Goal: Task Accomplishment & Management: Manage account settings

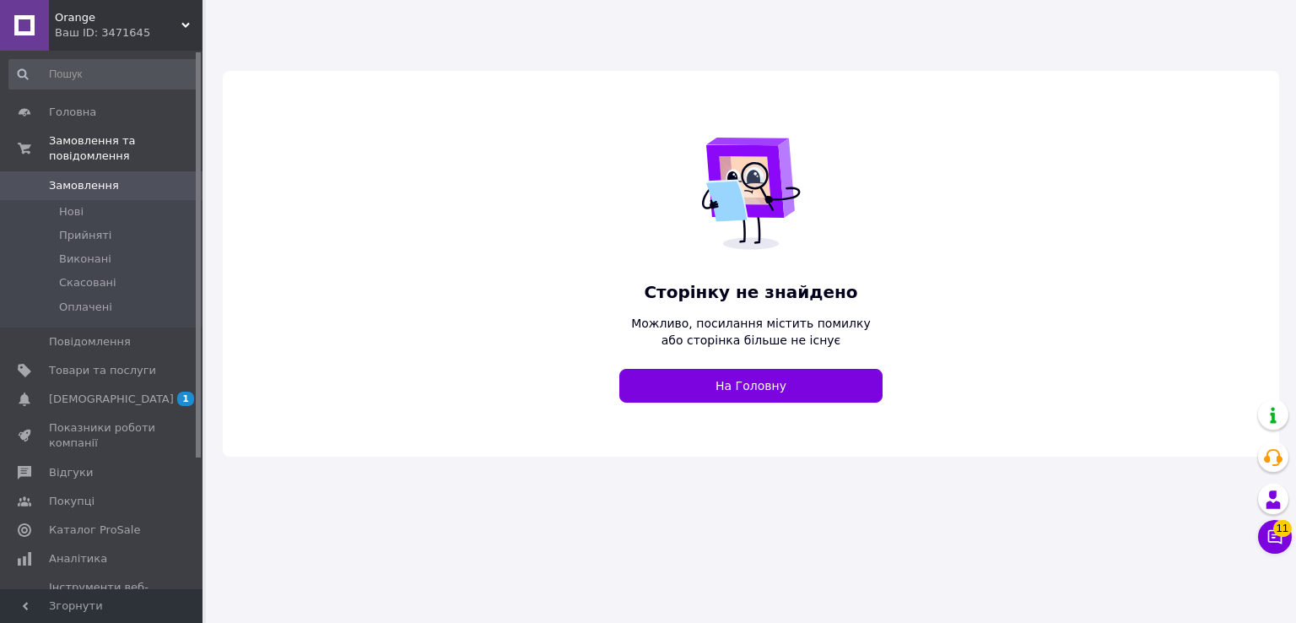
click at [173, 30] on div "Ваш ID: 3471645" at bounding box center [129, 32] width 148 height 15
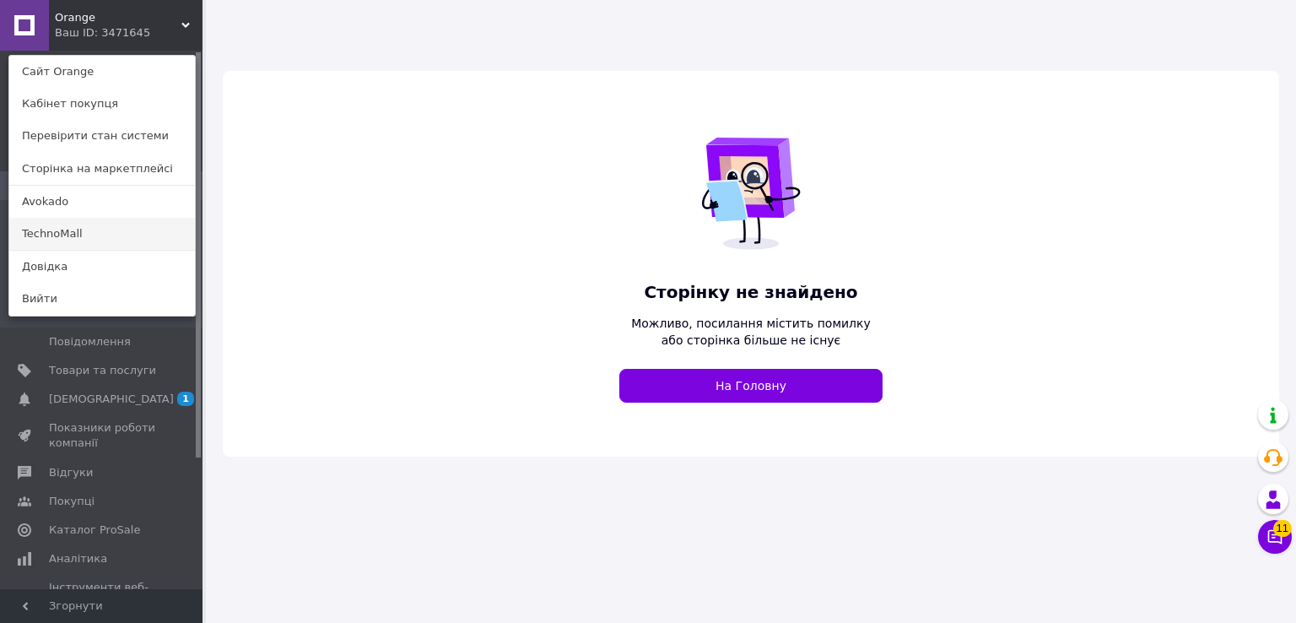
click at [159, 229] on link "TechnoMall" at bounding box center [102, 234] width 186 height 32
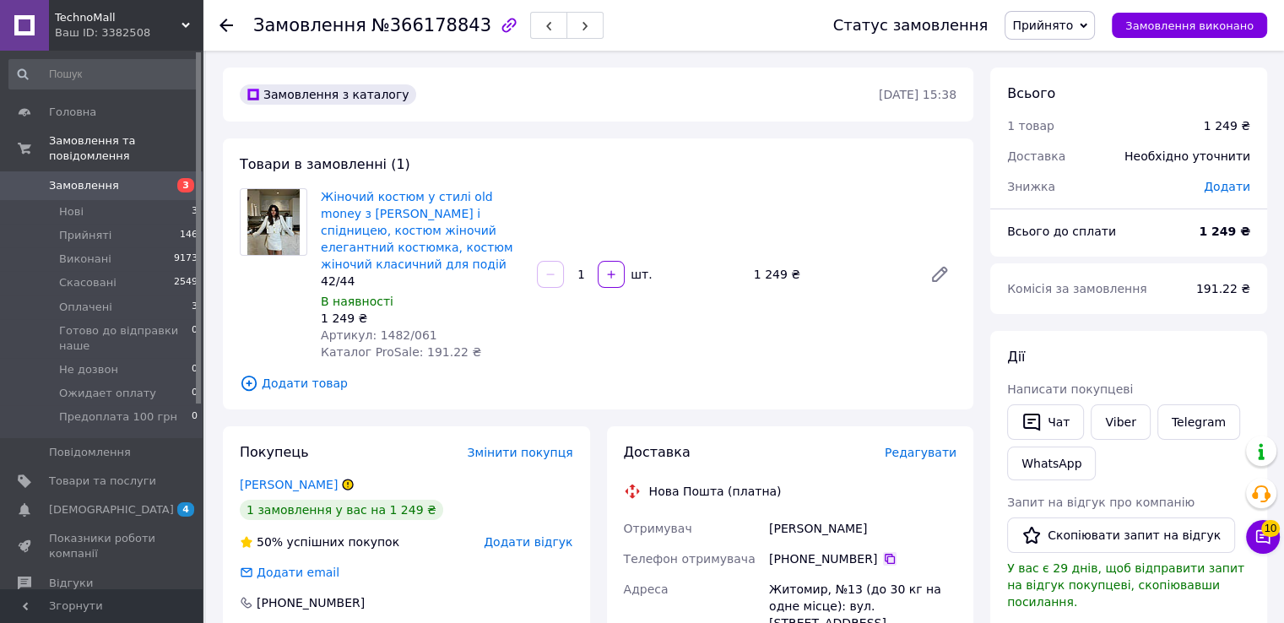
click at [883, 565] on icon at bounding box center [890, 559] width 14 height 14
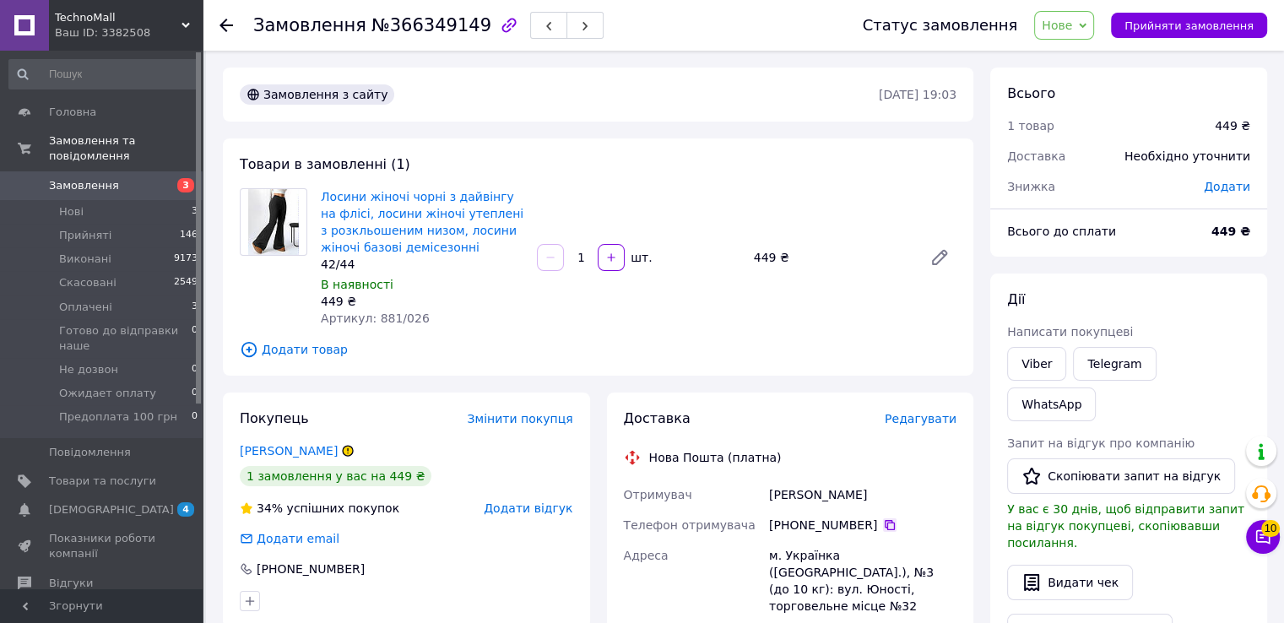
click at [885, 524] on icon at bounding box center [890, 525] width 10 height 10
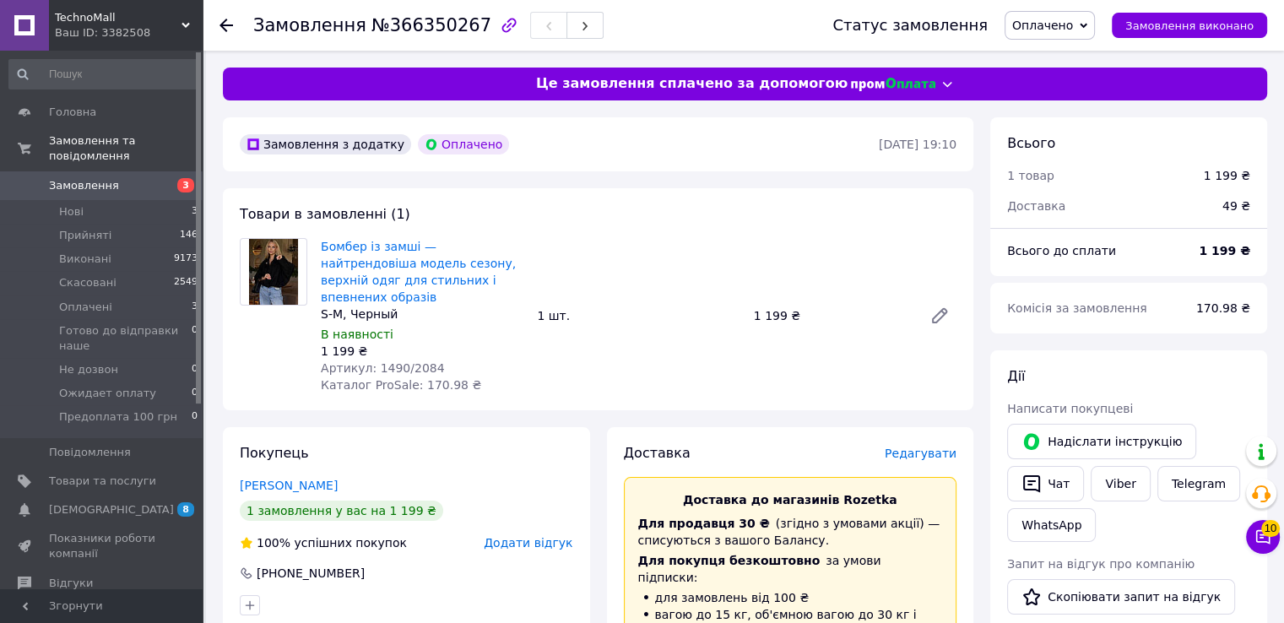
click at [378, 306] on div "S-М, Черный" at bounding box center [422, 314] width 203 height 17
copy div "S-М, Черный"
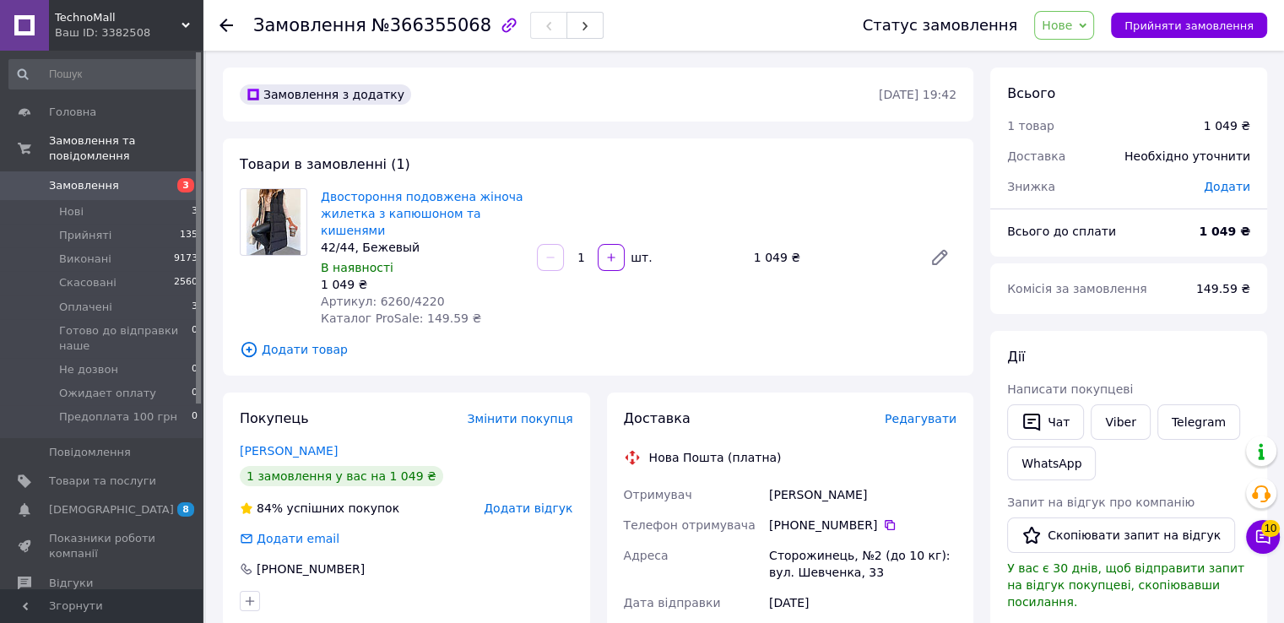
click at [403, 239] on div "42/44, Бежевый" at bounding box center [422, 247] width 203 height 17
copy div "42/44, Бежевый"
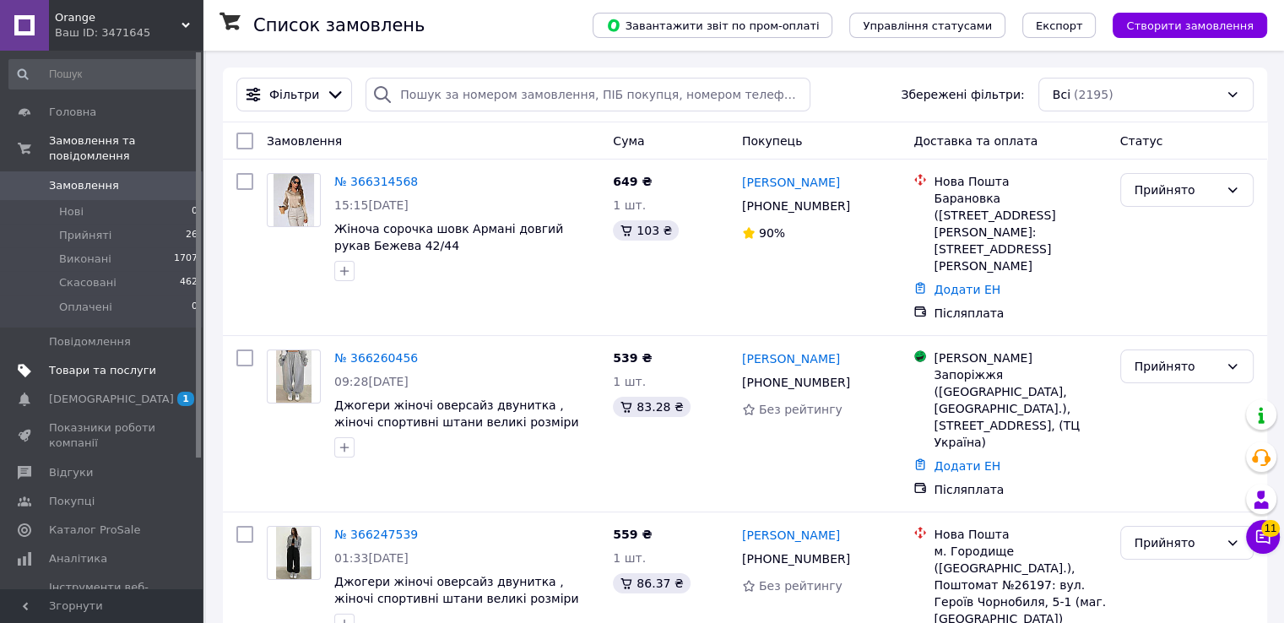
click at [83, 363] on span "Товари та послуги" at bounding box center [102, 370] width 107 height 15
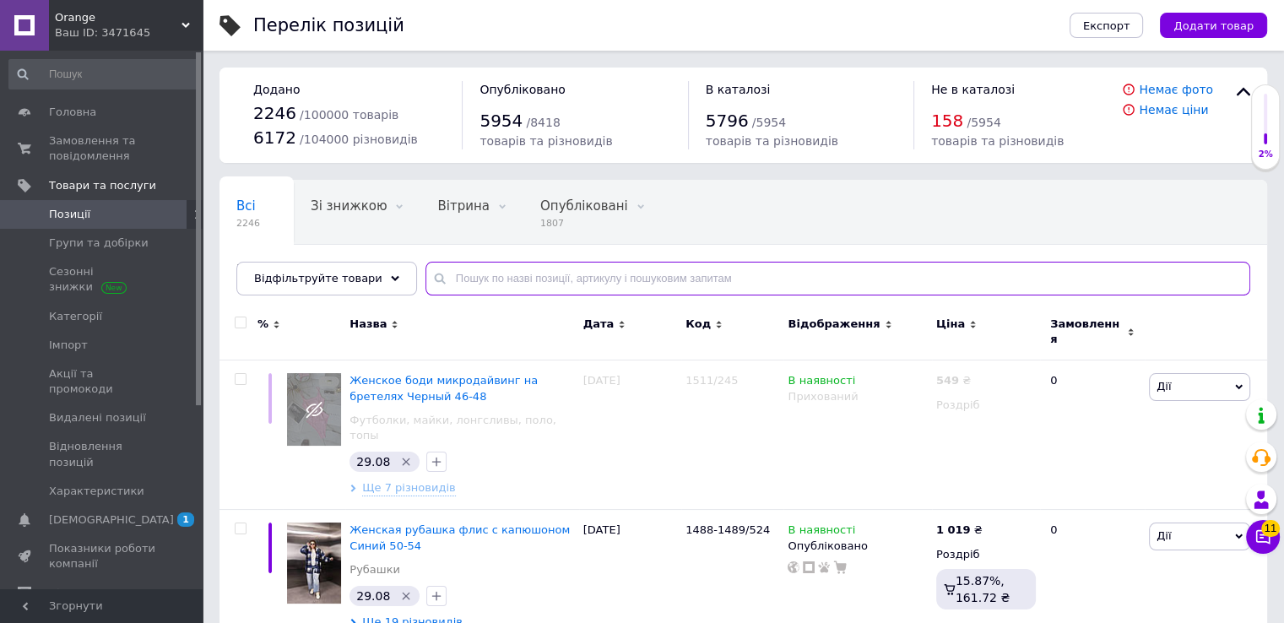
click at [509, 276] on input "text" at bounding box center [837, 279] width 825 height 34
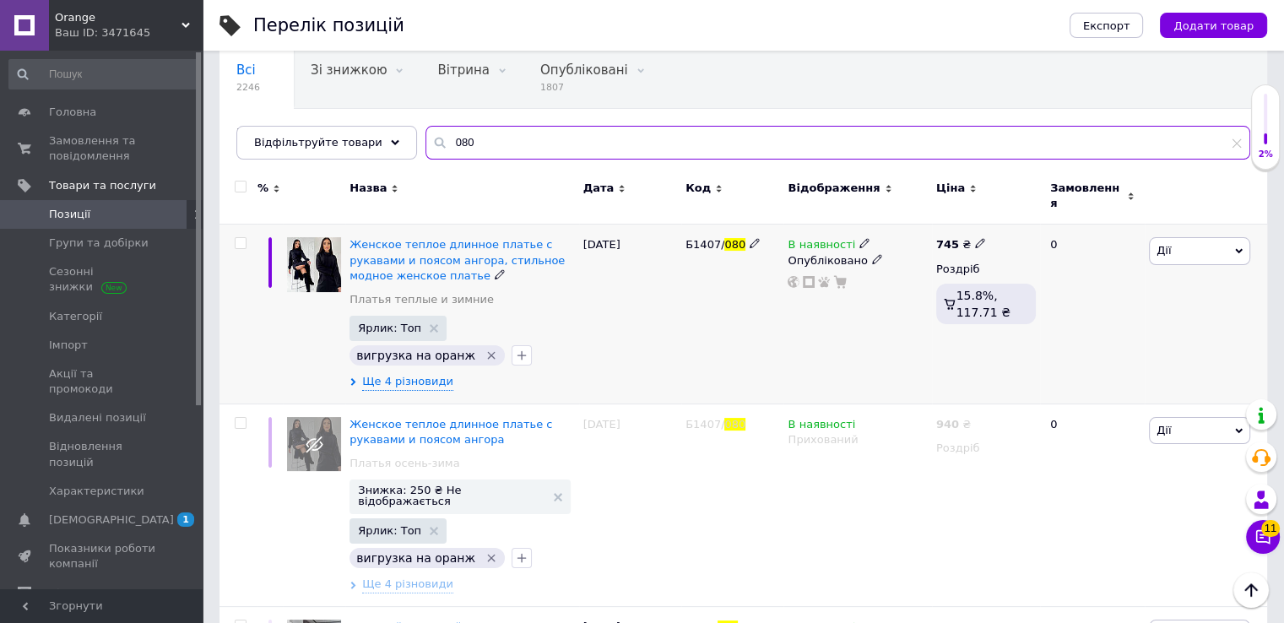
scroll to position [100, 0]
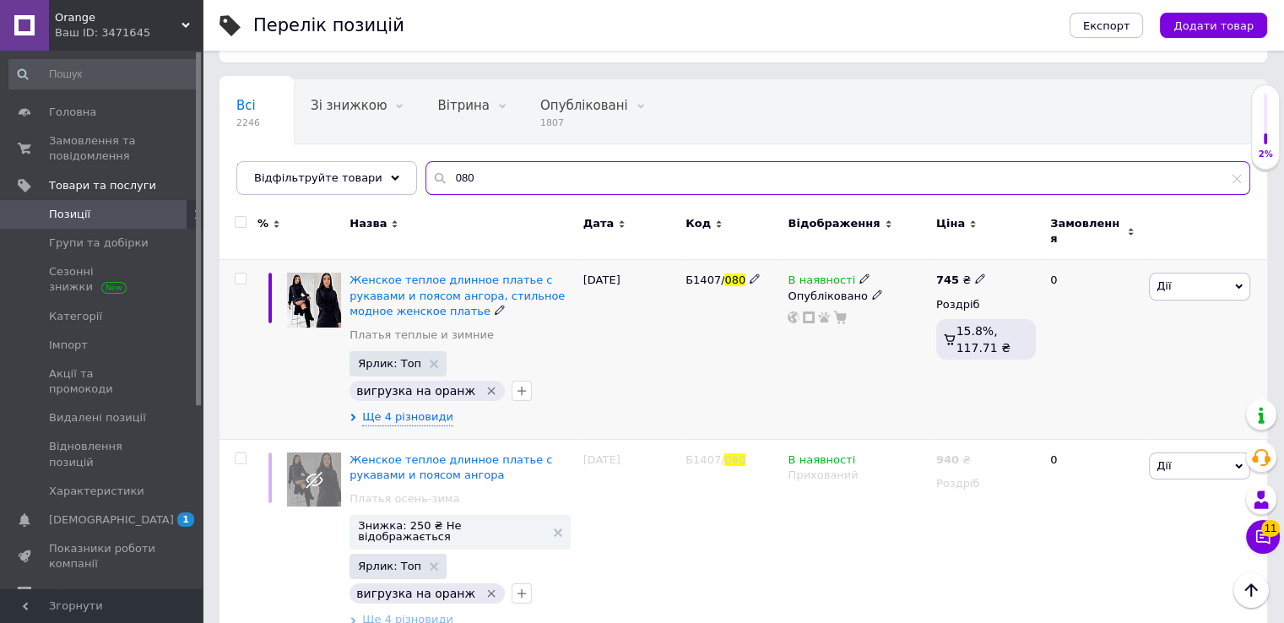
type input "080"
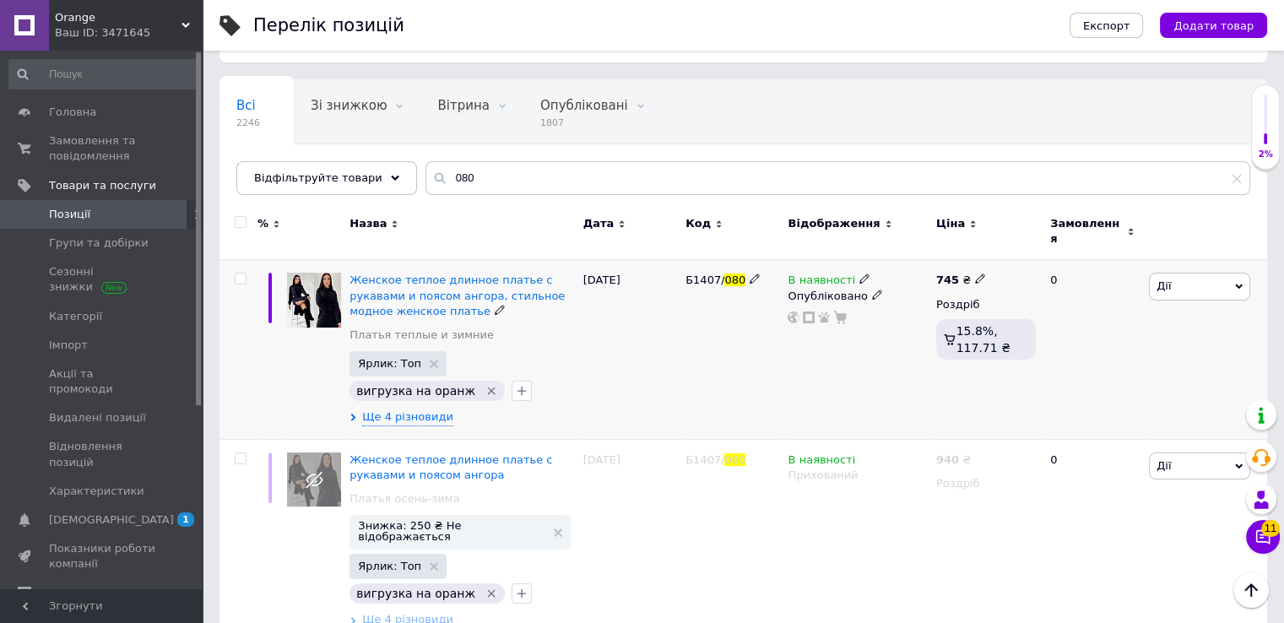
click at [237, 273] on input "checkbox" at bounding box center [240, 278] width 11 height 11
checkbox input "true"
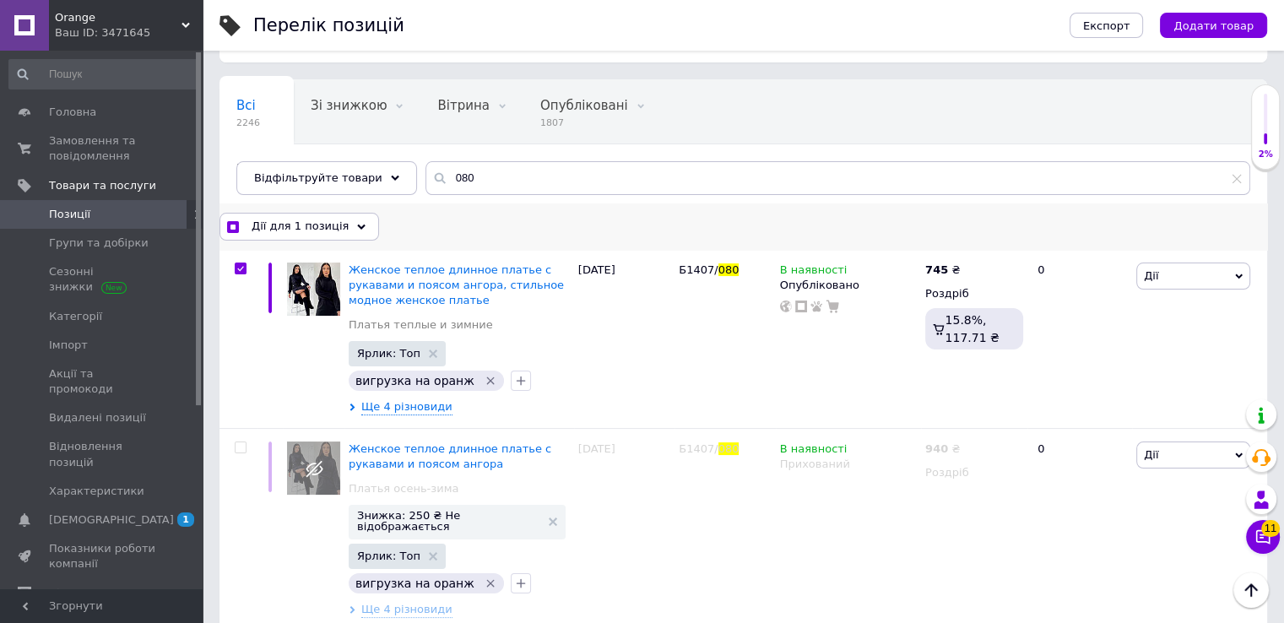
click at [290, 225] on span "Дії для 1 позиція" at bounding box center [300, 226] width 97 height 15
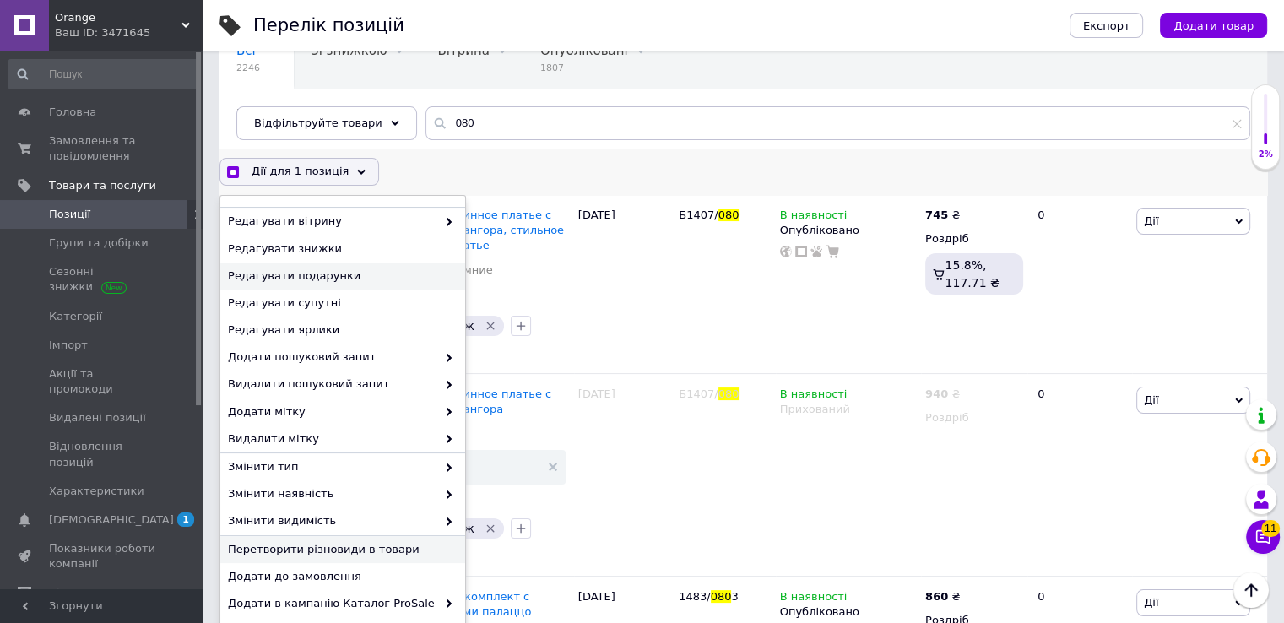
scroll to position [185, 0]
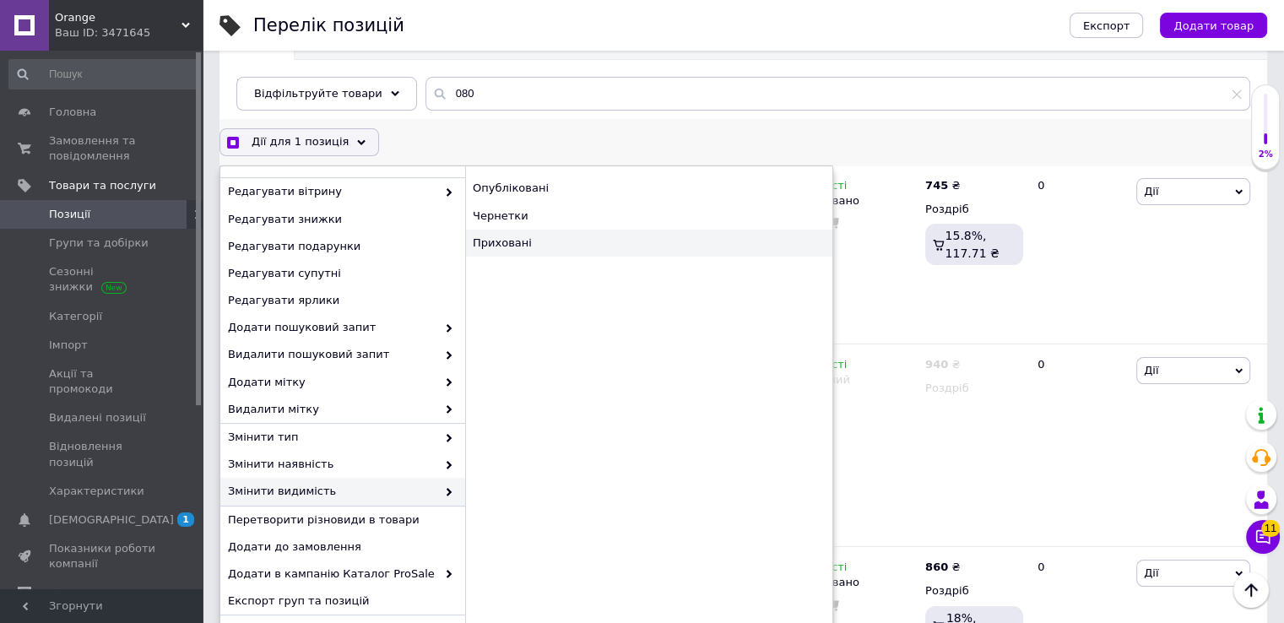
click at [540, 242] on div "Приховані" at bounding box center [648, 243] width 367 height 27
checkbox input "true"
checkbox input "false"
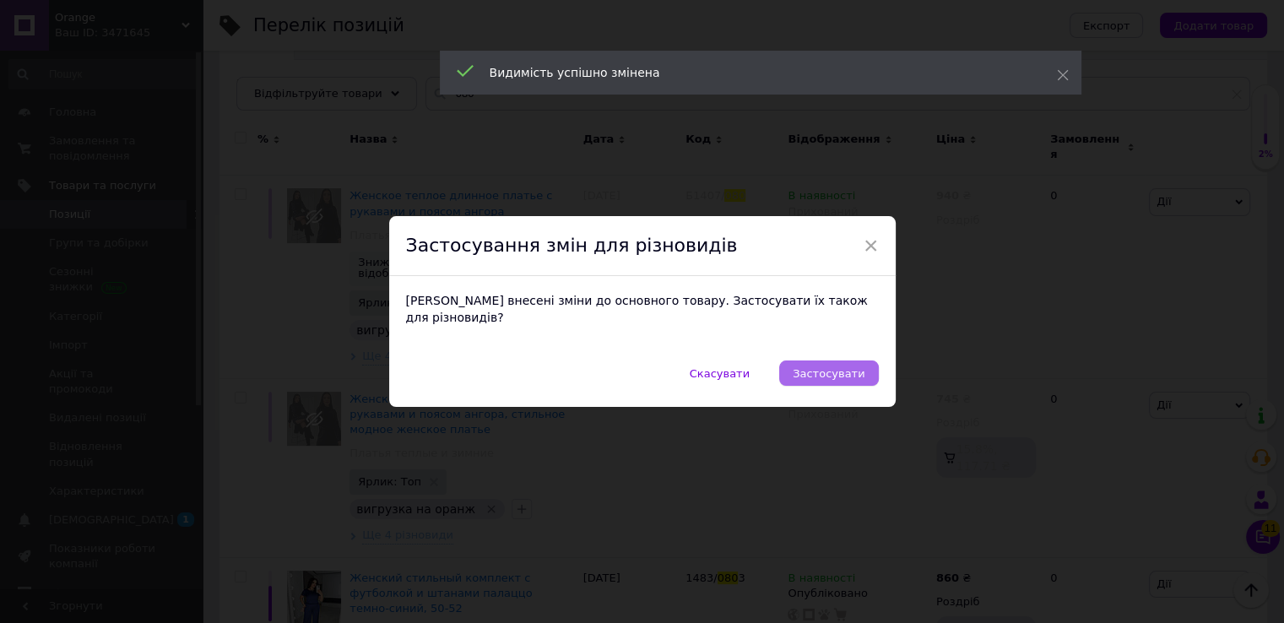
click at [825, 367] on span "Застосувати" at bounding box center [829, 373] width 72 height 13
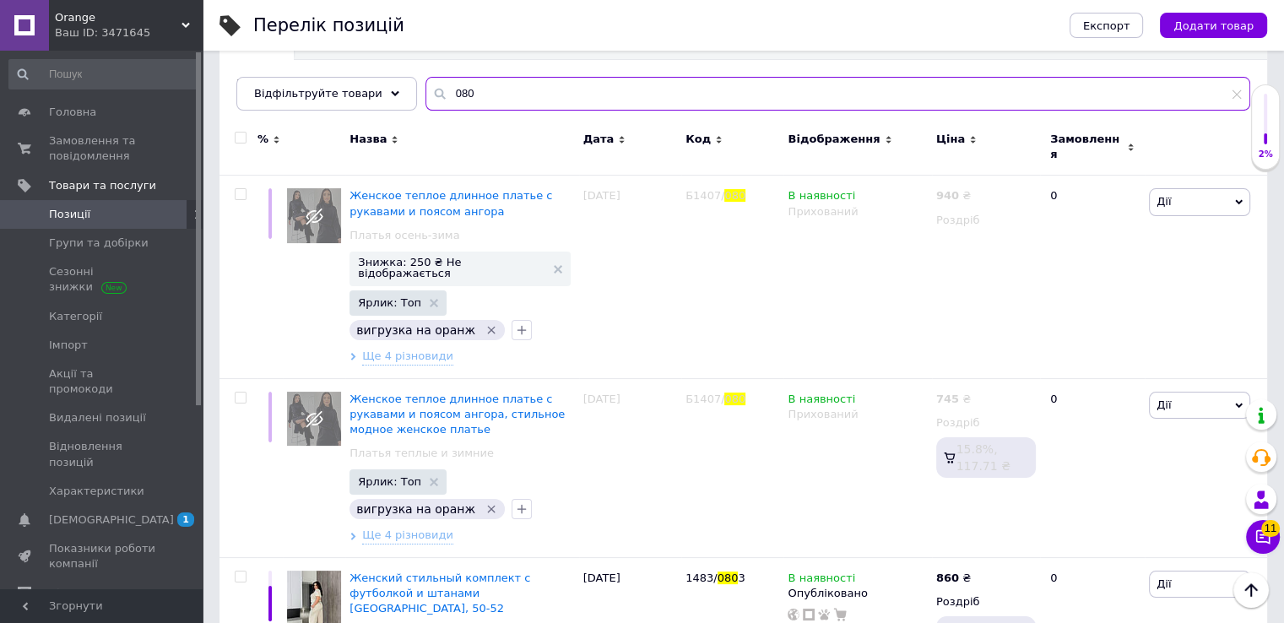
click at [499, 106] on input "080" at bounding box center [837, 94] width 825 height 34
type input "7141"
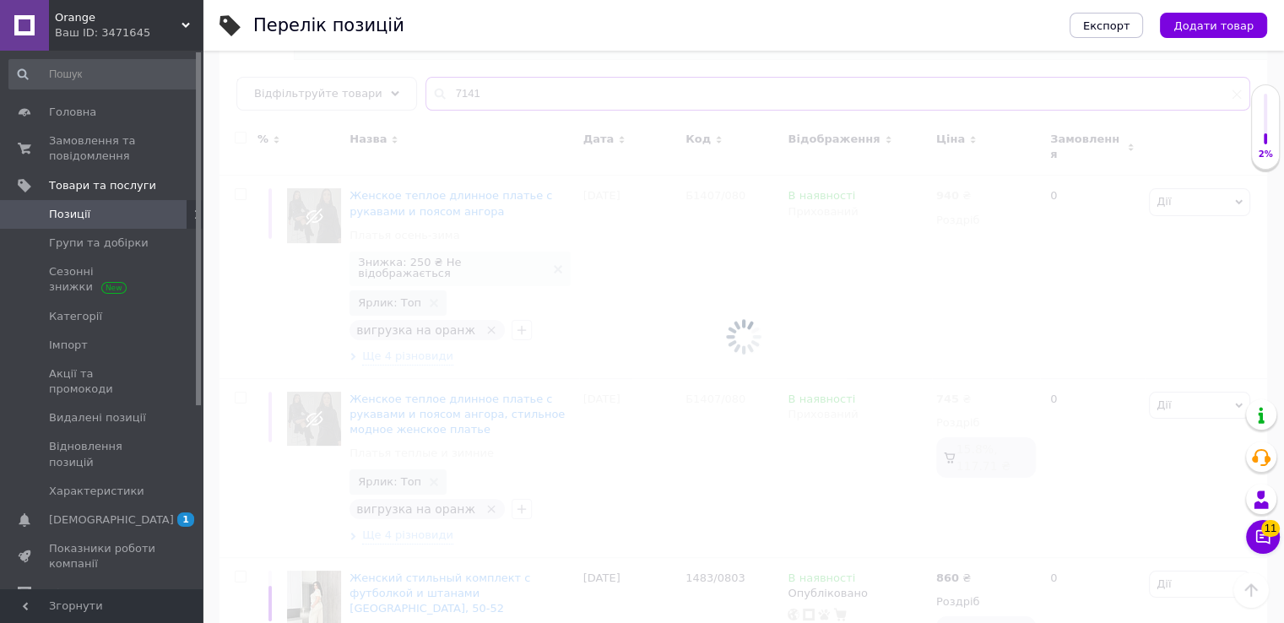
scroll to position [113, 0]
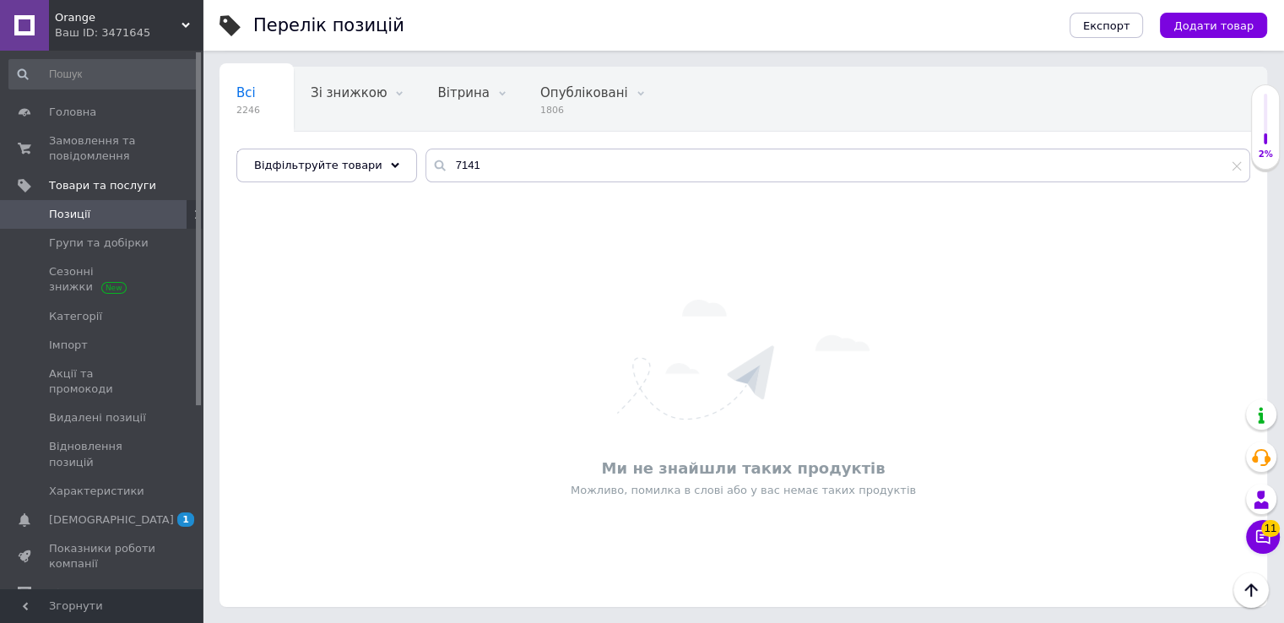
click at [80, 14] on span "Orange" at bounding box center [118, 17] width 127 height 15
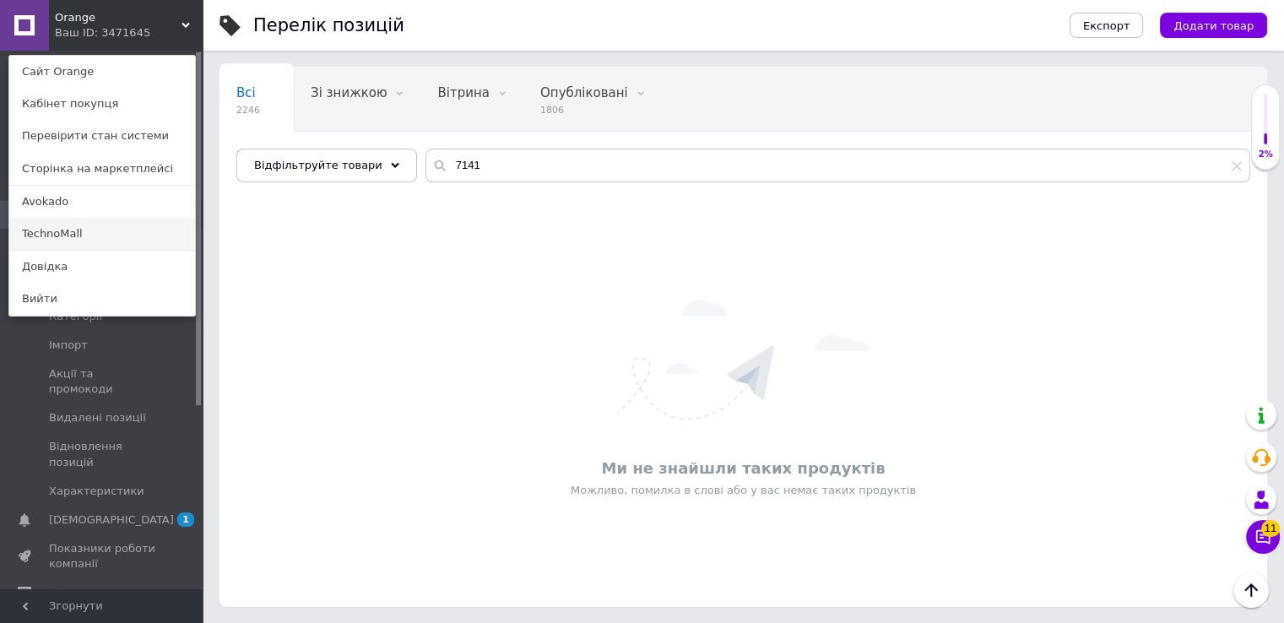
click at [67, 227] on link "TechnoMall" at bounding box center [102, 234] width 186 height 32
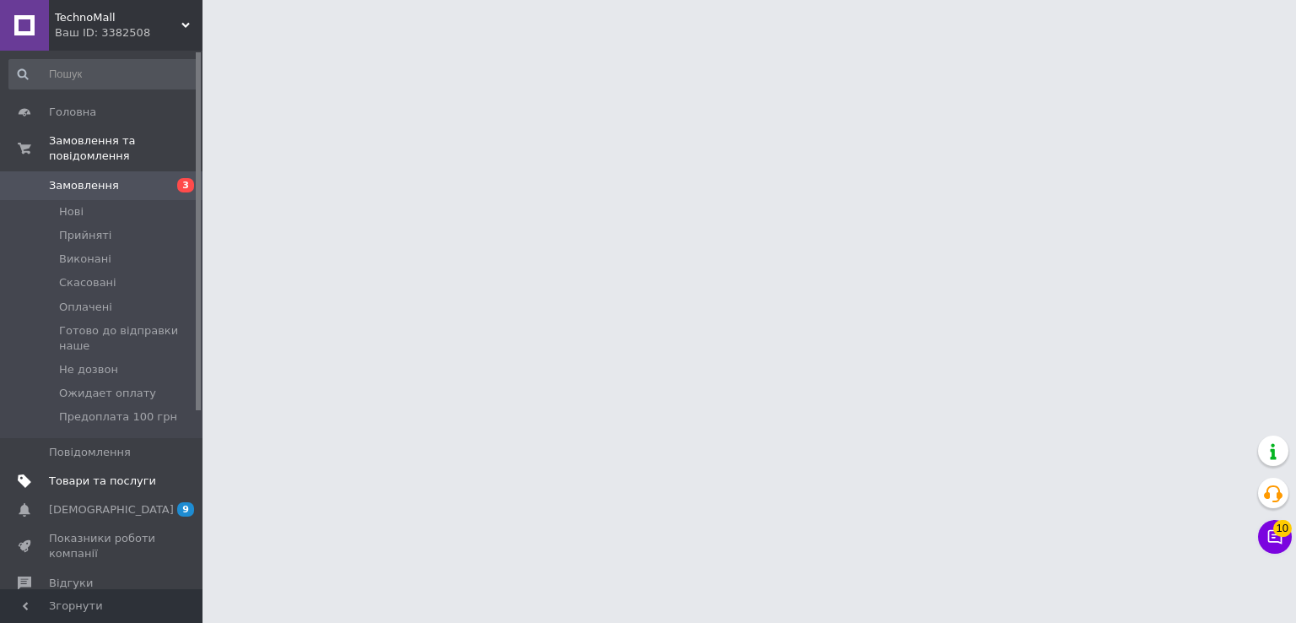
click at [104, 474] on span "Товари та послуги" at bounding box center [102, 481] width 107 height 15
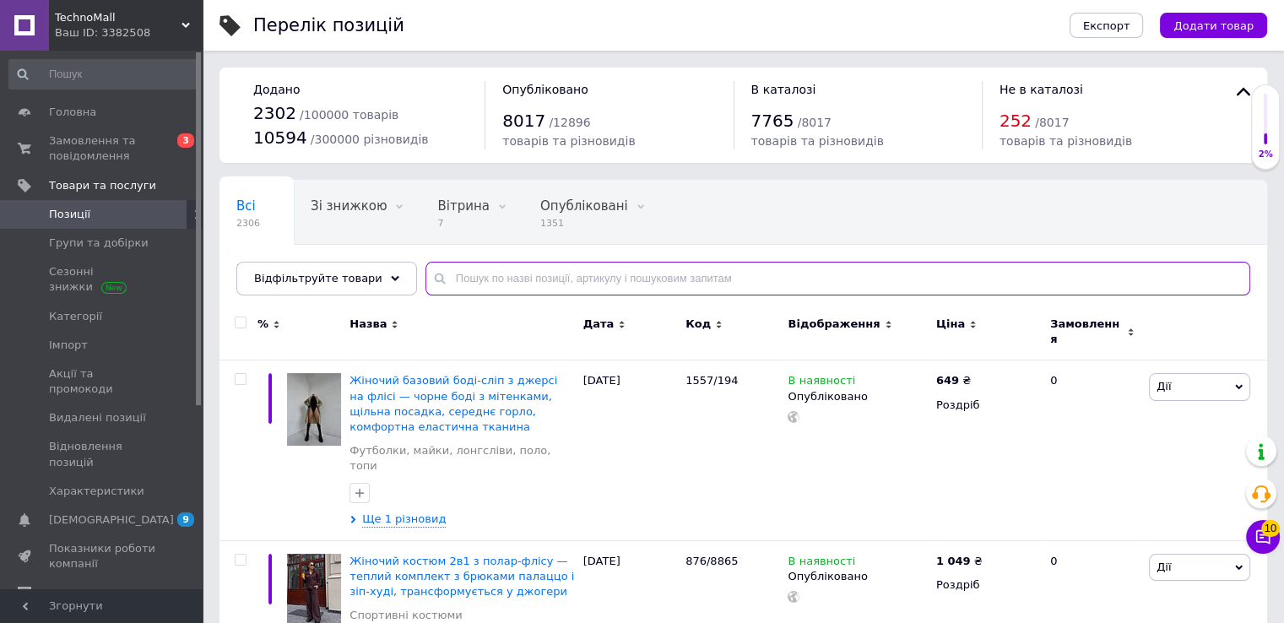
click at [533, 281] on input "text" at bounding box center [837, 279] width 825 height 34
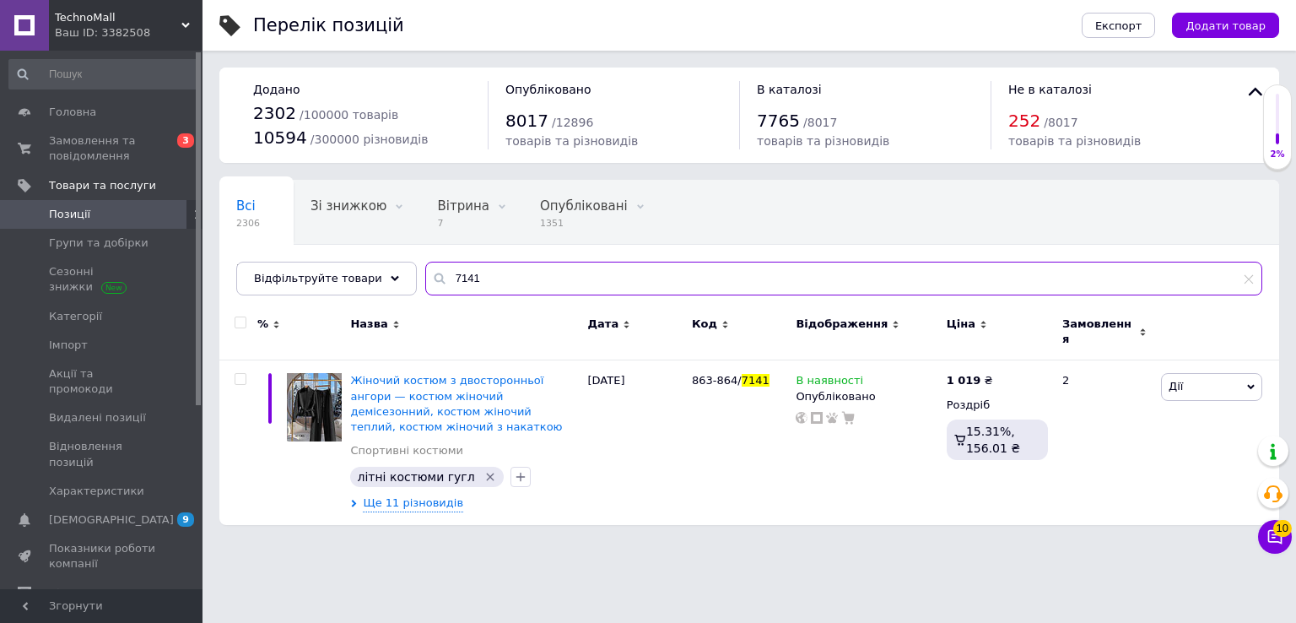
click at [438, 278] on input "7141" at bounding box center [843, 279] width 837 height 34
type input "183"
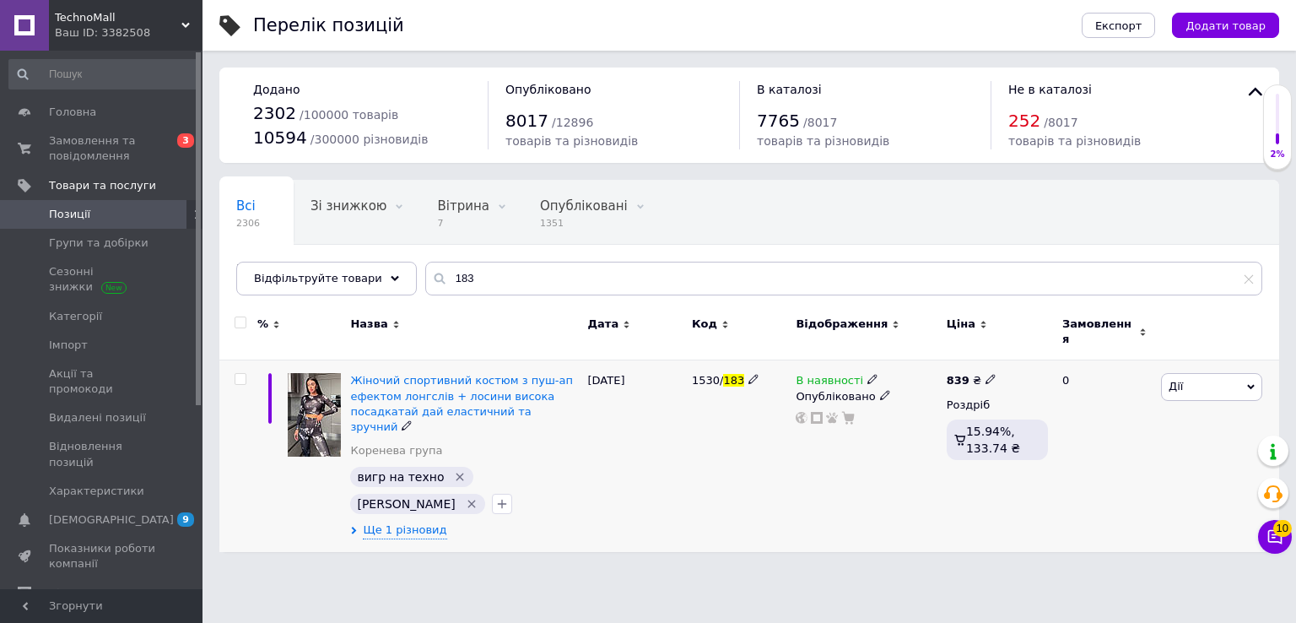
click at [880, 390] on use at bounding box center [884, 394] width 9 height 9
click at [845, 419] on li "Прихований" at bounding box center [863, 429] width 148 height 24
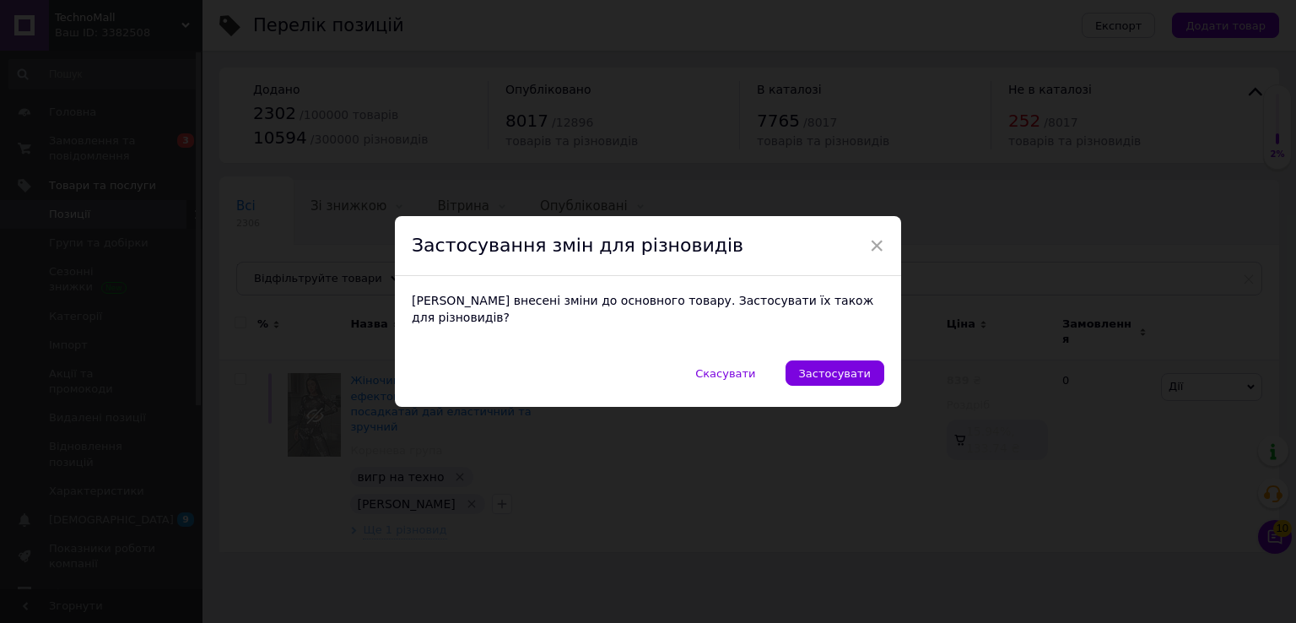
click at [828, 361] on button "Застосувати" at bounding box center [835, 372] width 99 height 25
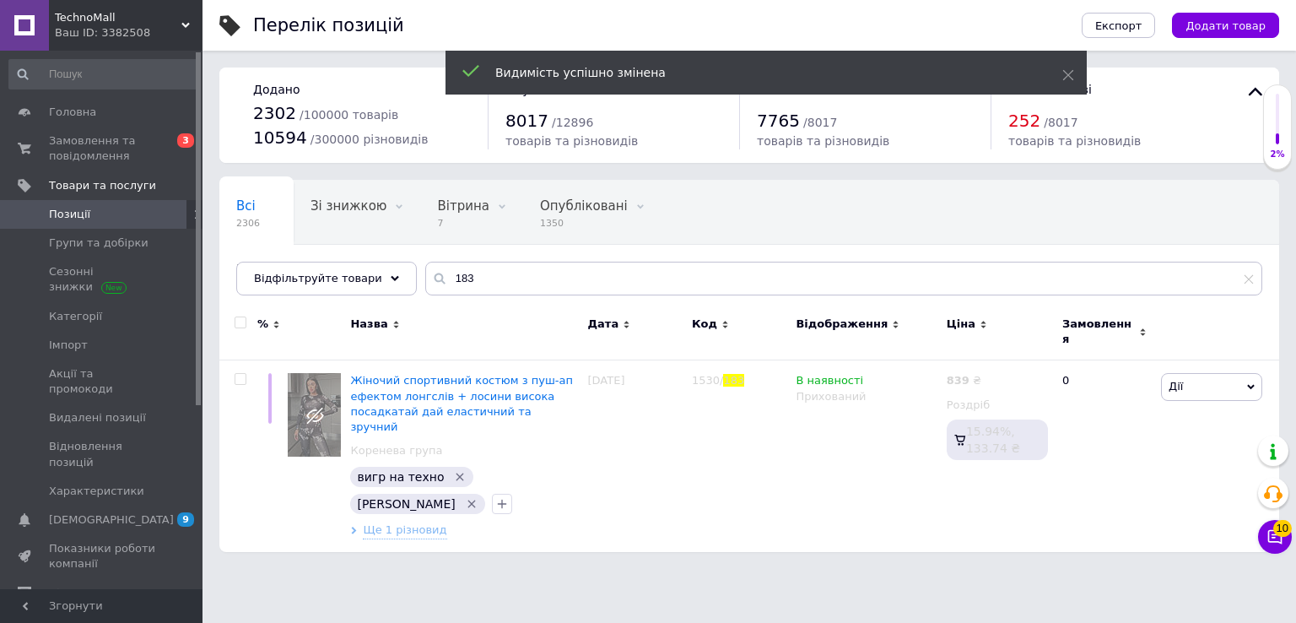
click at [182, 53] on div "Головна Замовлення та повідомлення 0 3 Товари та послуги Позиції Групи та добір…" at bounding box center [104, 323] width 208 height 544
click at [133, 24] on span "TechnoMall" at bounding box center [118, 17] width 127 height 15
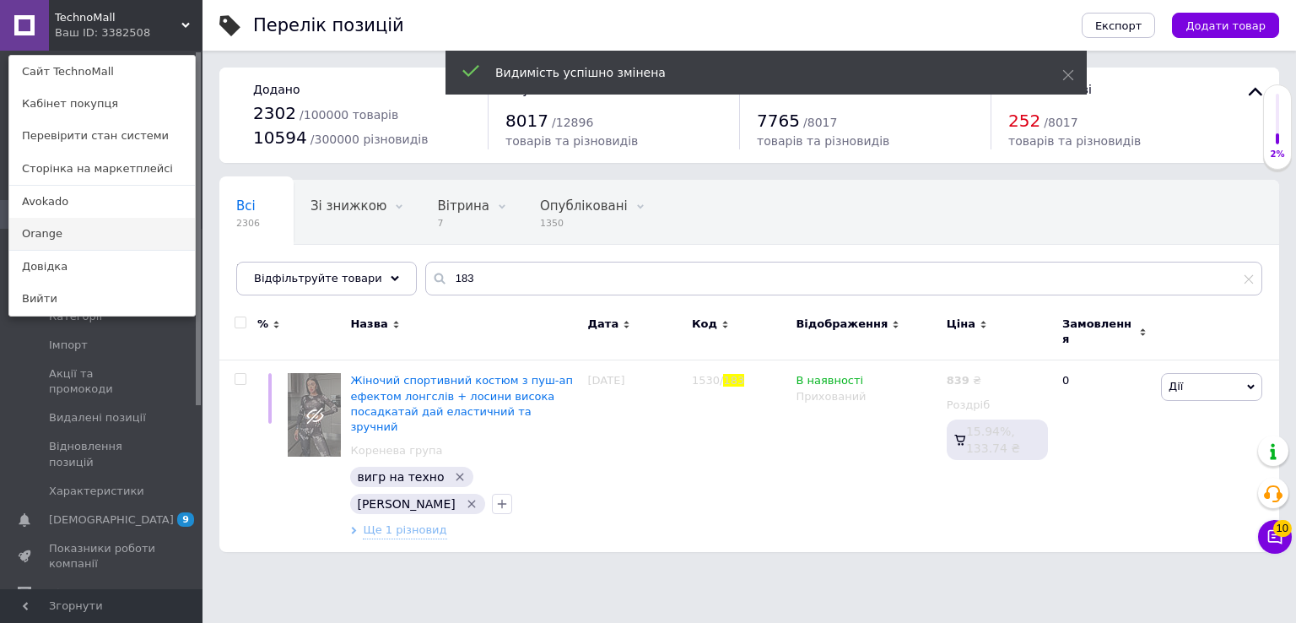
click at [57, 227] on link "Orange" at bounding box center [102, 234] width 186 height 32
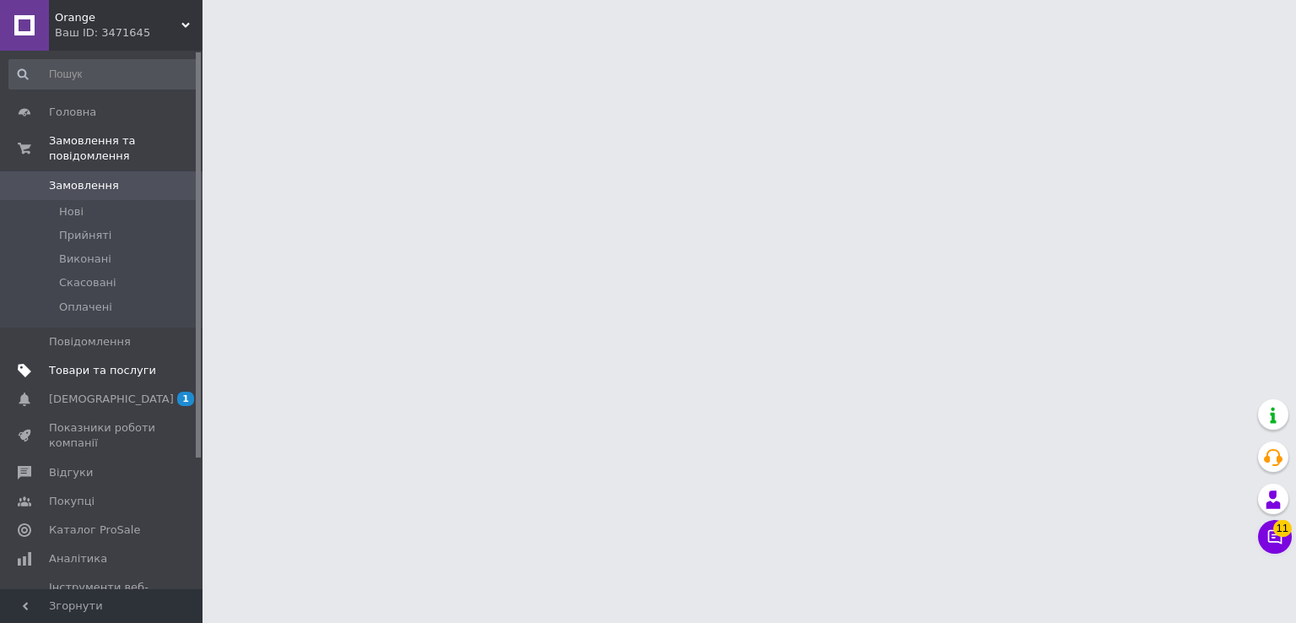
click at [101, 363] on span "Товари та послуги" at bounding box center [102, 370] width 107 height 15
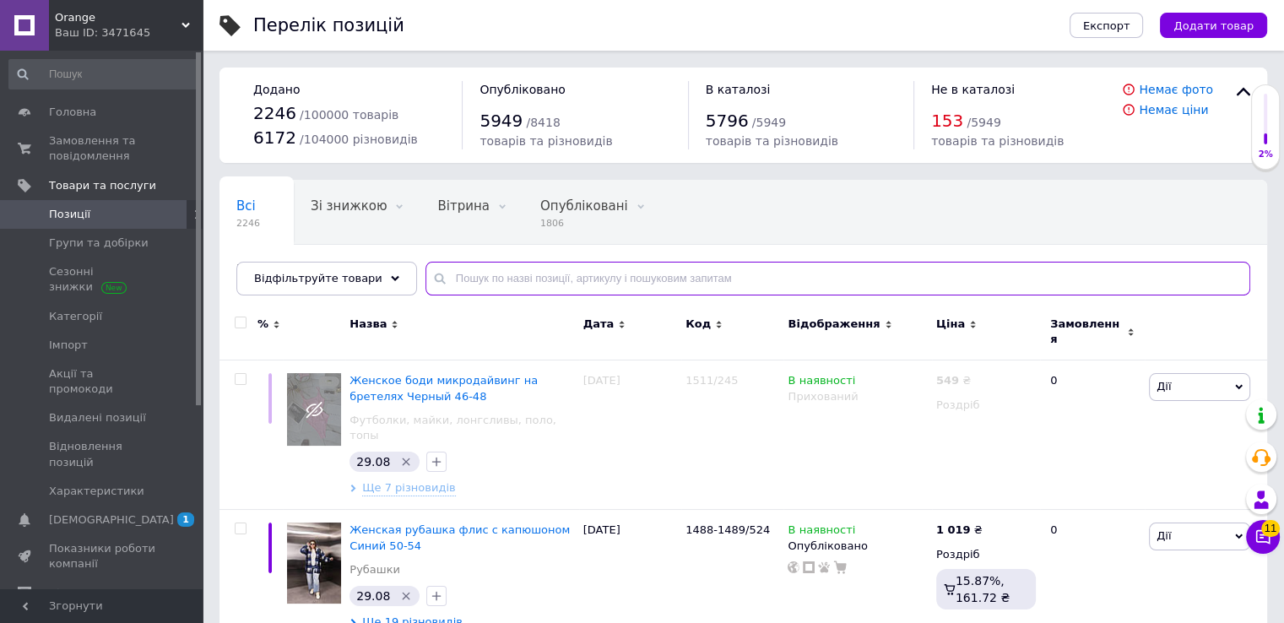
click at [520, 288] on input "text" at bounding box center [837, 279] width 825 height 34
type input "183"
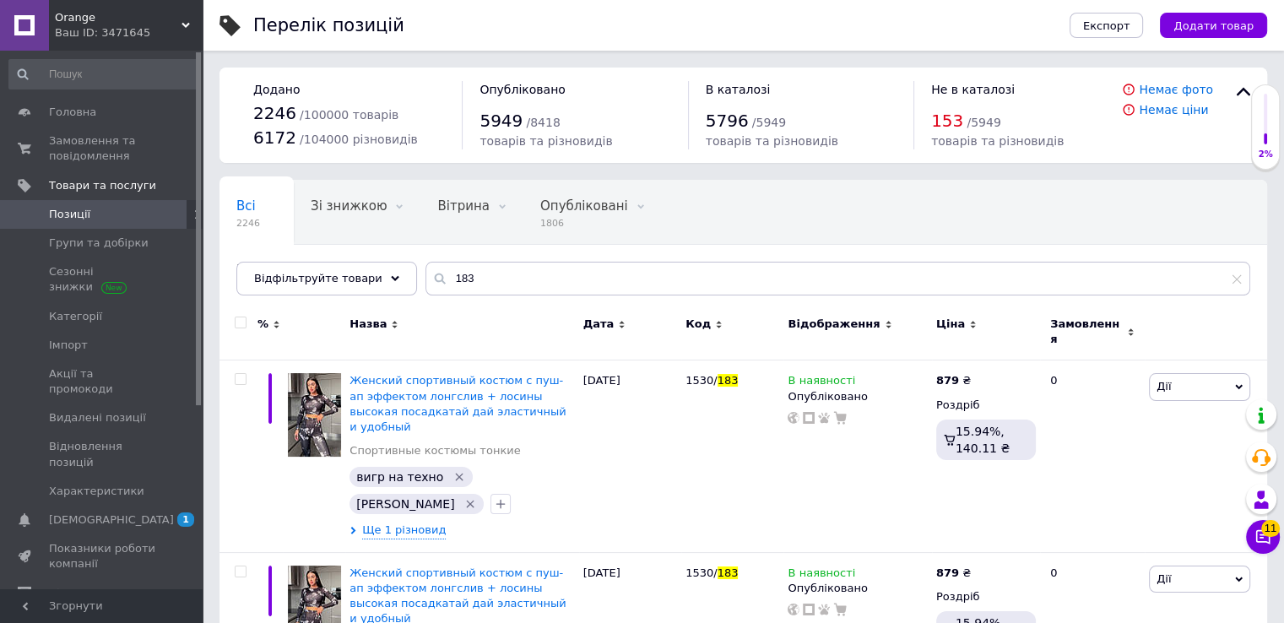
click at [244, 322] on label at bounding box center [241, 323] width 12 height 12
click at [244, 322] on input "checkbox" at bounding box center [240, 322] width 11 height 11
checkbox input "true"
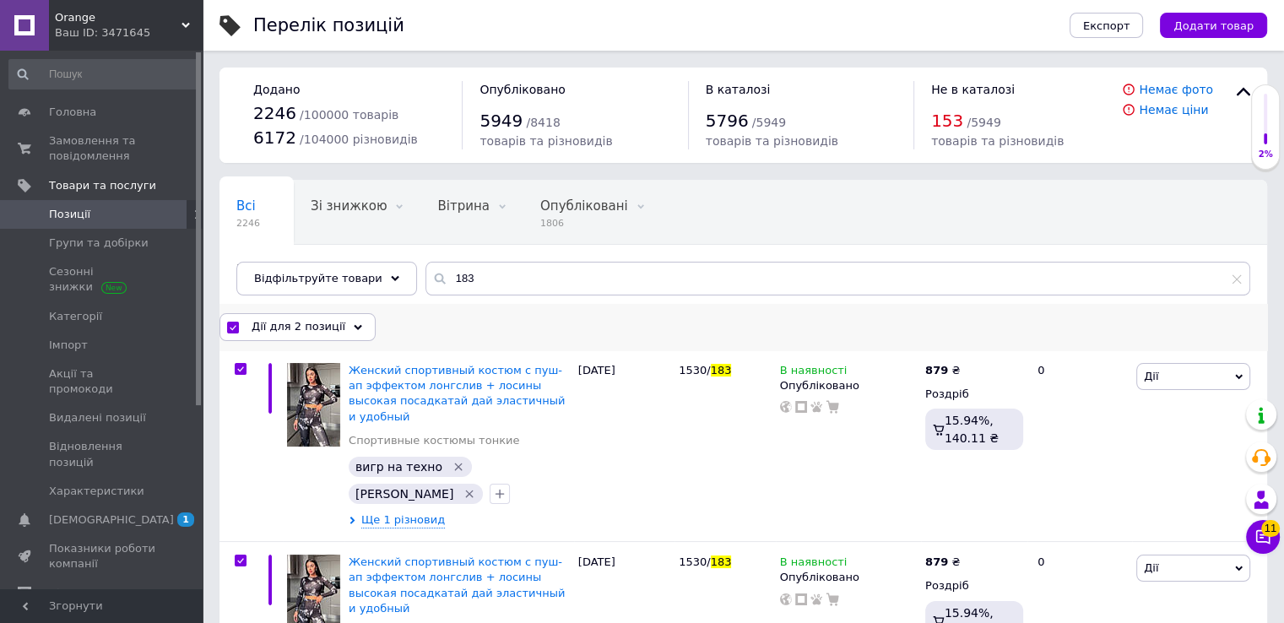
click at [281, 338] on div "Дії для 2 позиції" at bounding box center [297, 326] width 156 height 27
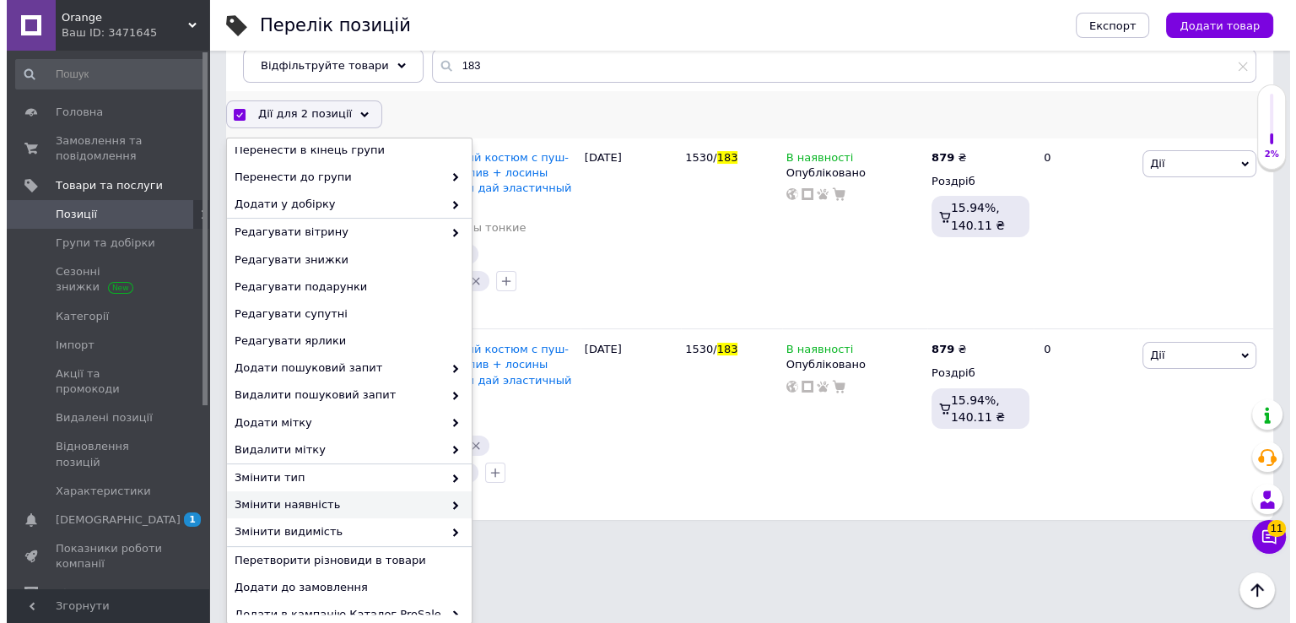
scroll to position [133, 0]
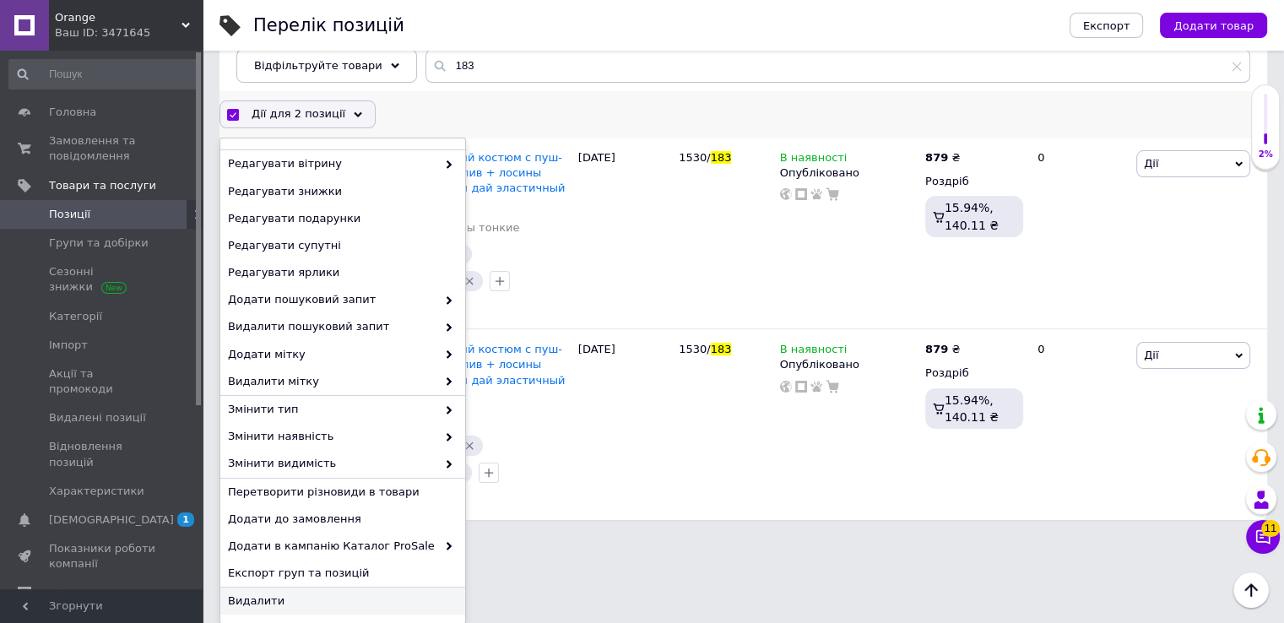
click at [257, 602] on span "Видалити" at bounding box center [340, 600] width 225 height 15
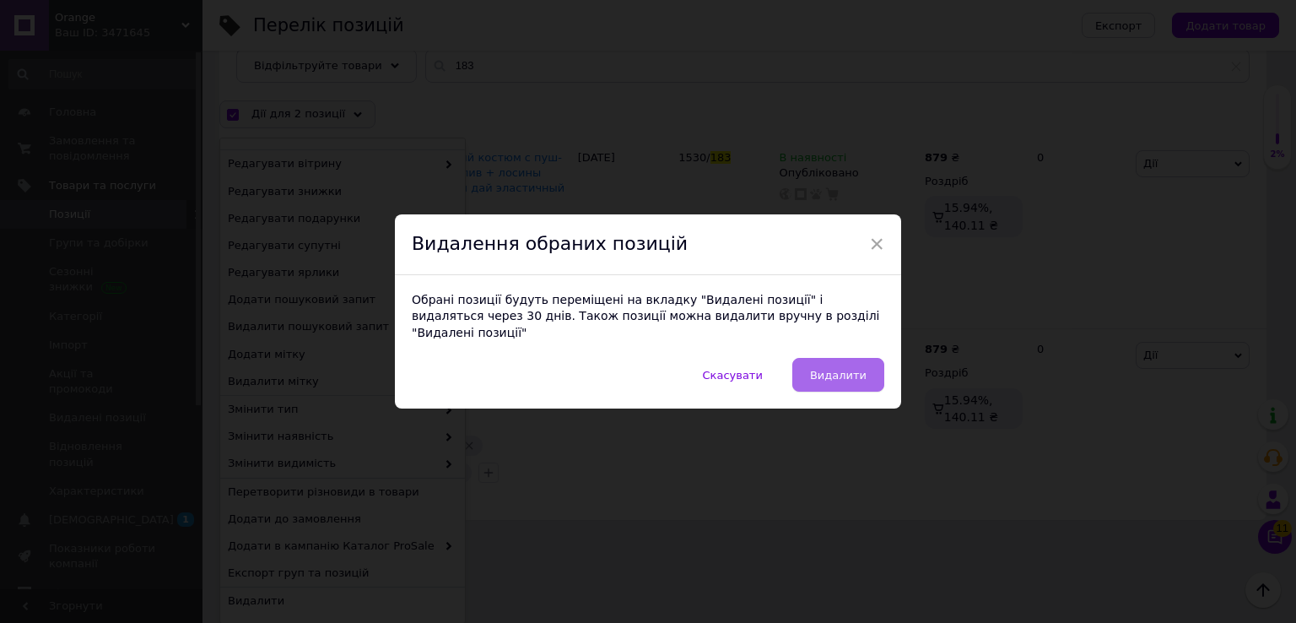
click at [826, 358] on button "Видалити" at bounding box center [839, 375] width 92 height 34
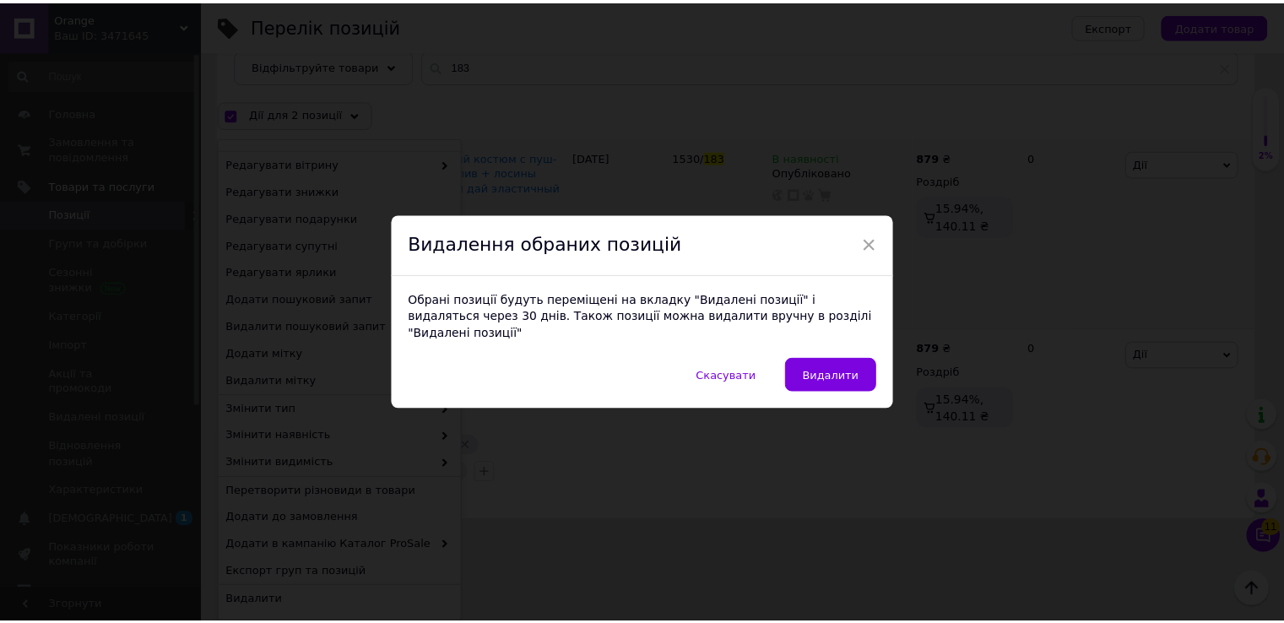
scroll to position [41, 0]
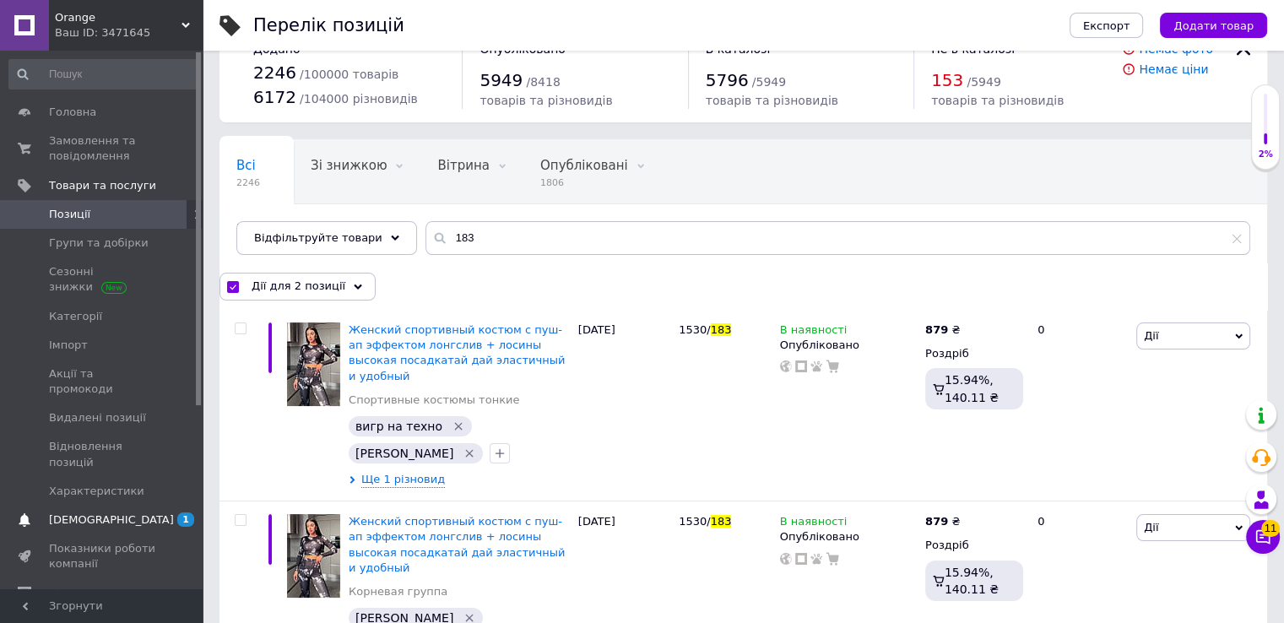
checkbox input "false"
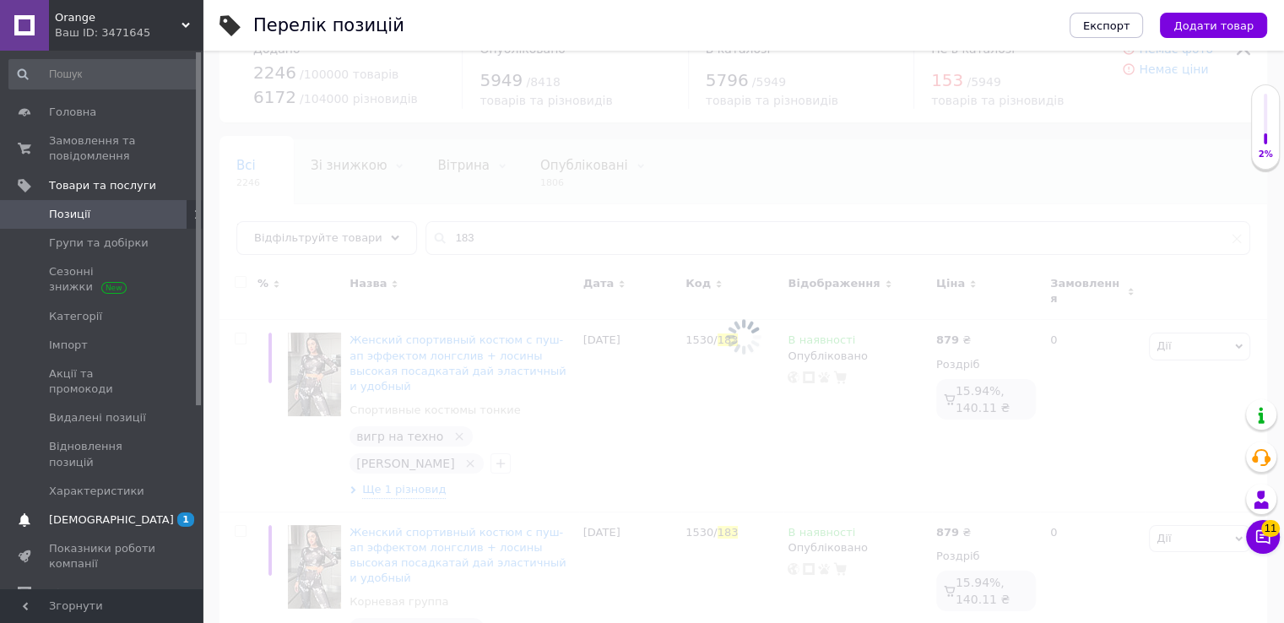
scroll to position [42, 0]
click at [96, 512] on span "[DEMOGRAPHIC_DATA]" at bounding box center [111, 519] width 125 height 15
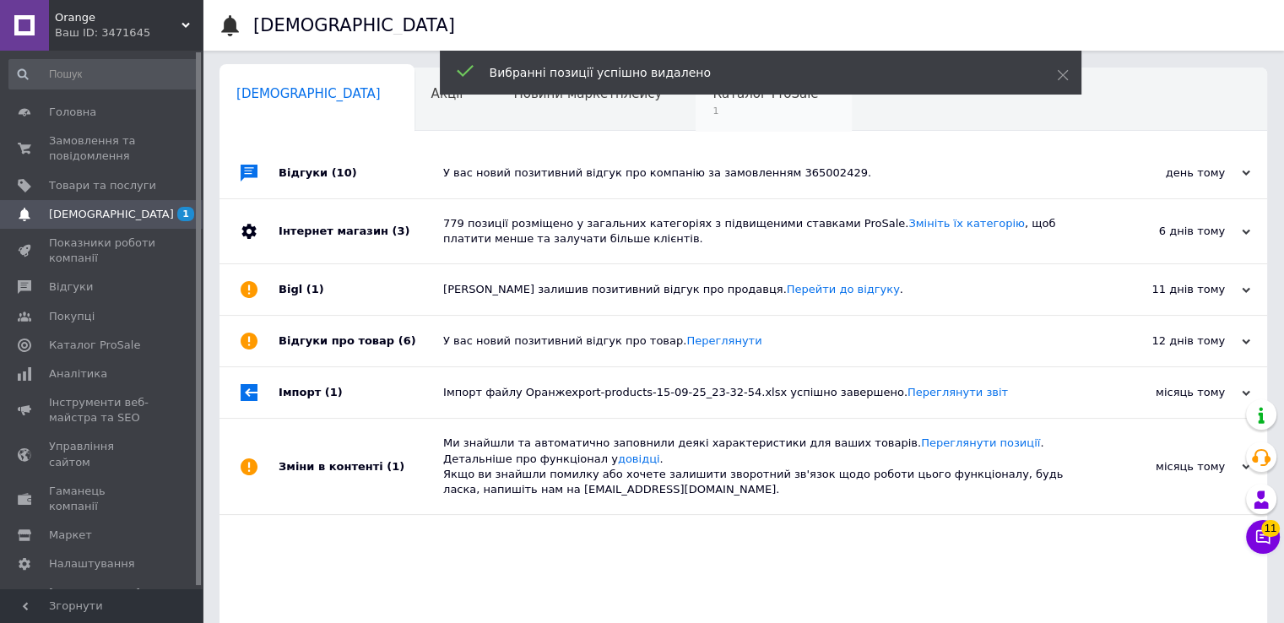
drag, startPoint x: 595, startPoint y: 132, endPoint x: 655, endPoint y: 111, distance: 63.3
click at [600, 127] on div "Сповіщення 0 Акції 0 Новини маркетплейсу 0 Каталог ProSale 1 Навчання та заходи…" at bounding box center [742, 365] width 1047 height 595
click at [712, 111] on span "1" at bounding box center [765, 111] width 106 height 13
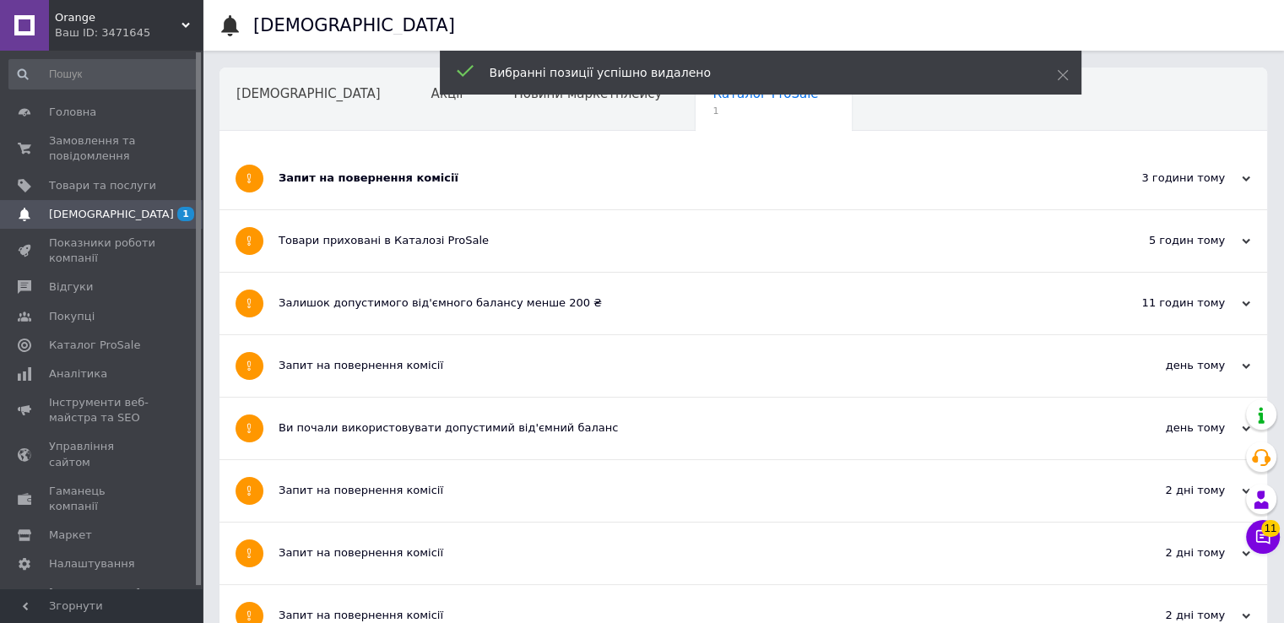
click at [333, 149] on div "Запит на повернення комісії" at bounding box center [680, 179] width 803 height 62
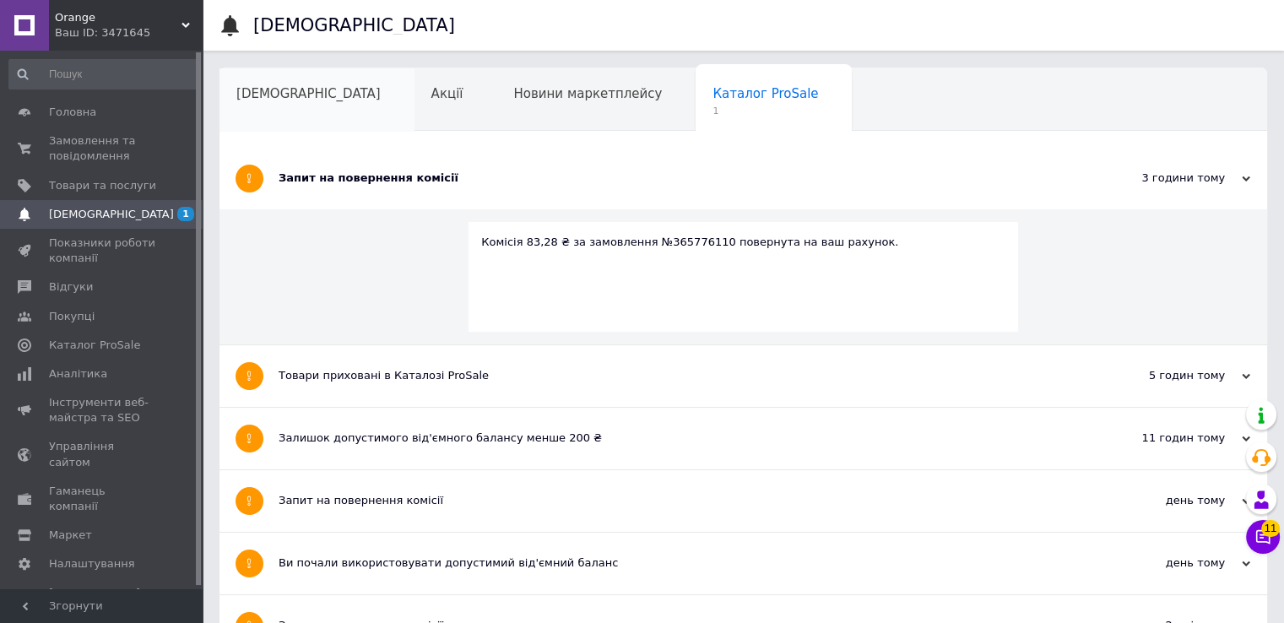
click at [284, 96] on span "[DEMOGRAPHIC_DATA]" at bounding box center [308, 93] width 144 height 15
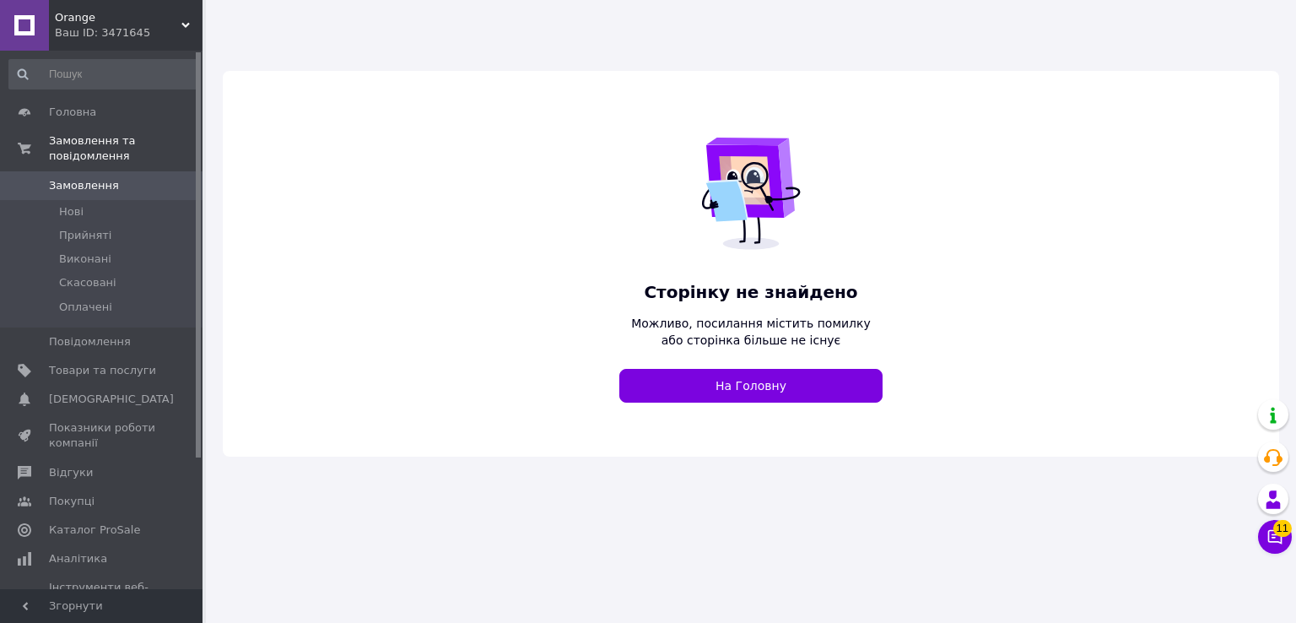
click at [119, 17] on span "Orange" at bounding box center [118, 17] width 127 height 15
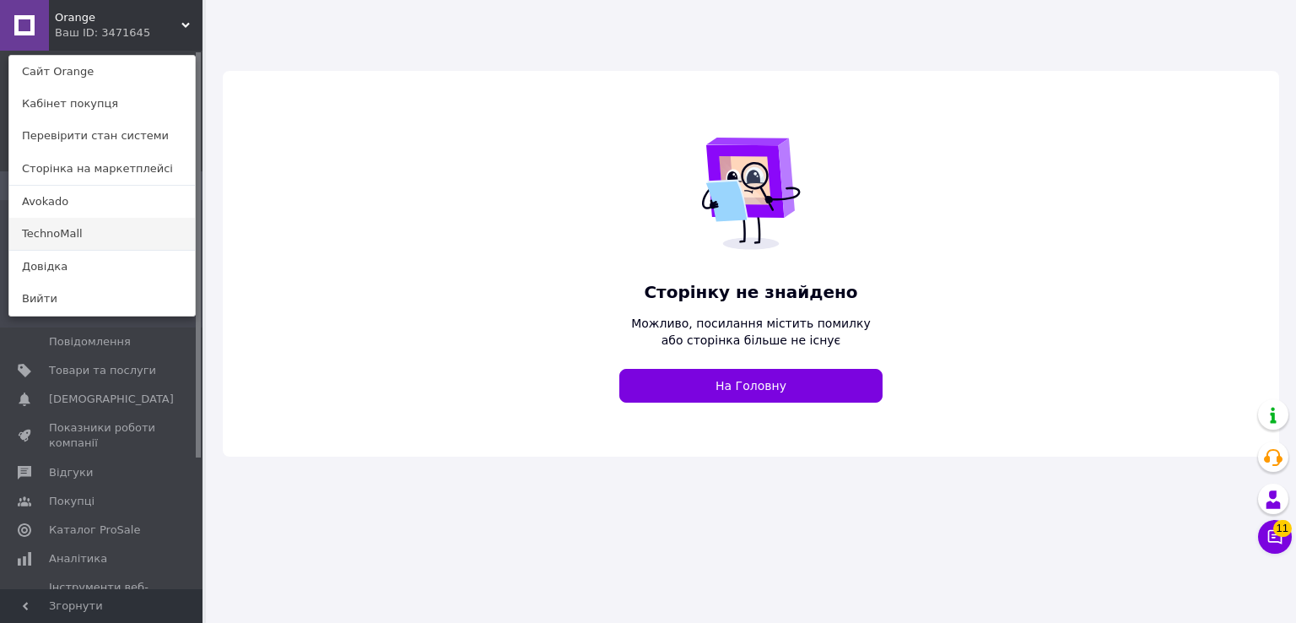
click at [69, 228] on link "TechnoMall" at bounding box center [102, 234] width 186 height 32
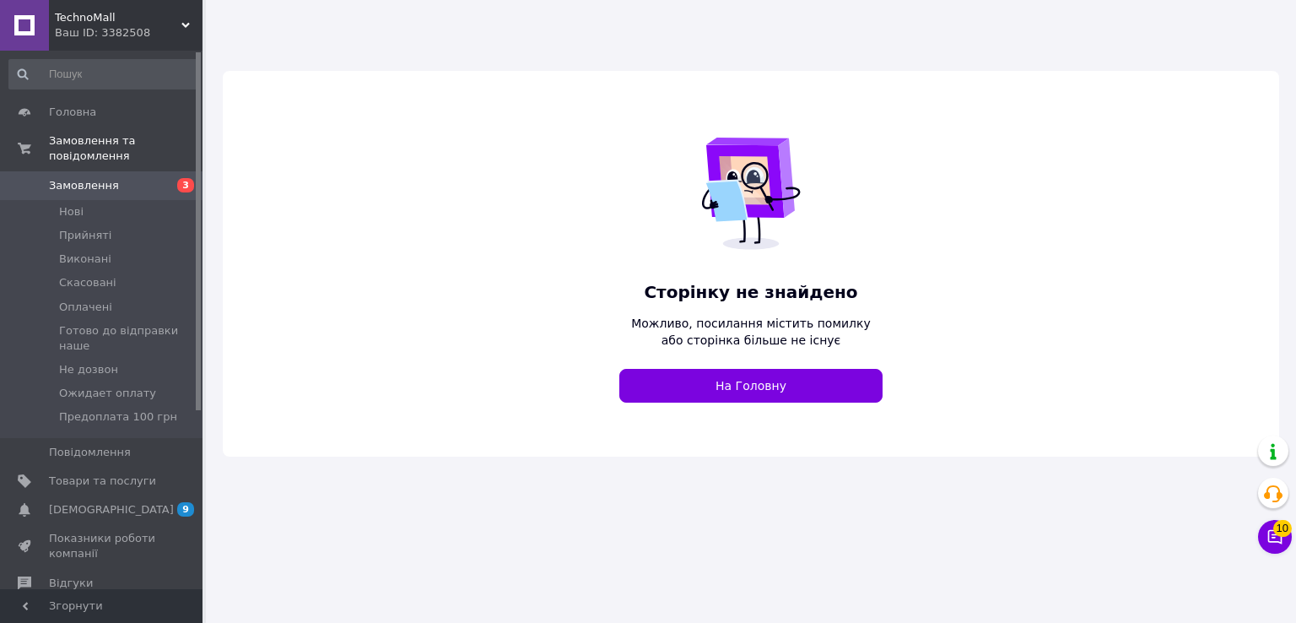
click at [126, 22] on span "TechnoMall" at bounding box center [118, 17] width 127 height 15
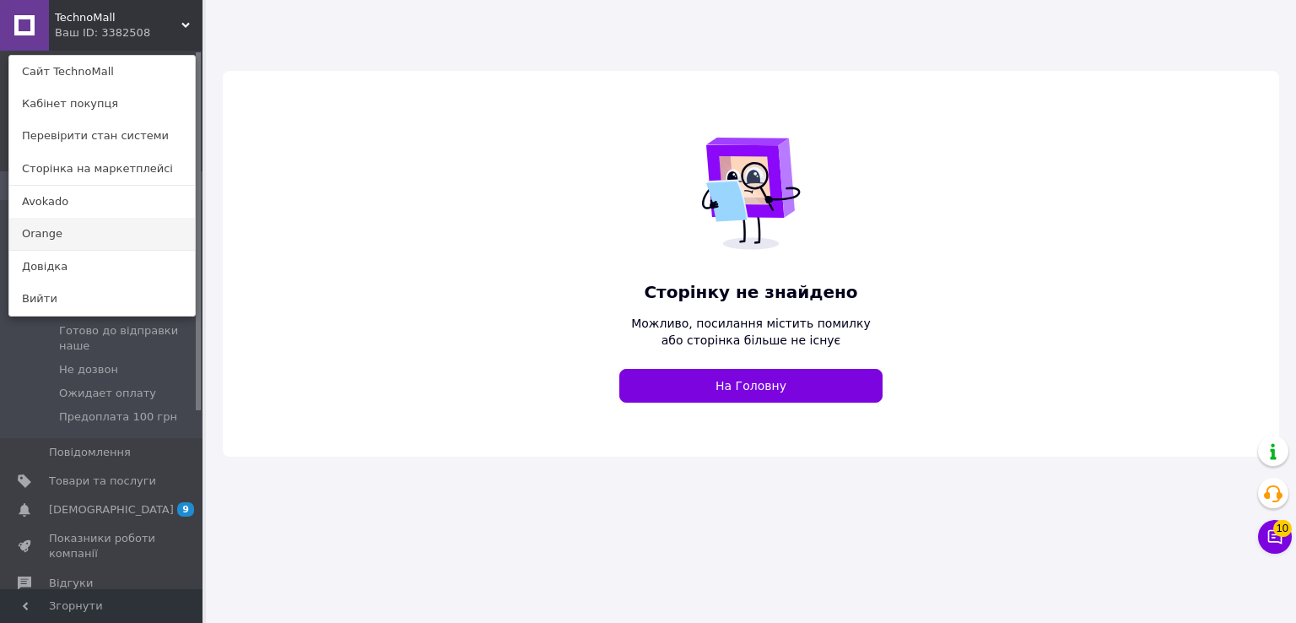
click at [83, 230] on link "Orange" at bounding box center [102, 234] width 186 height 32
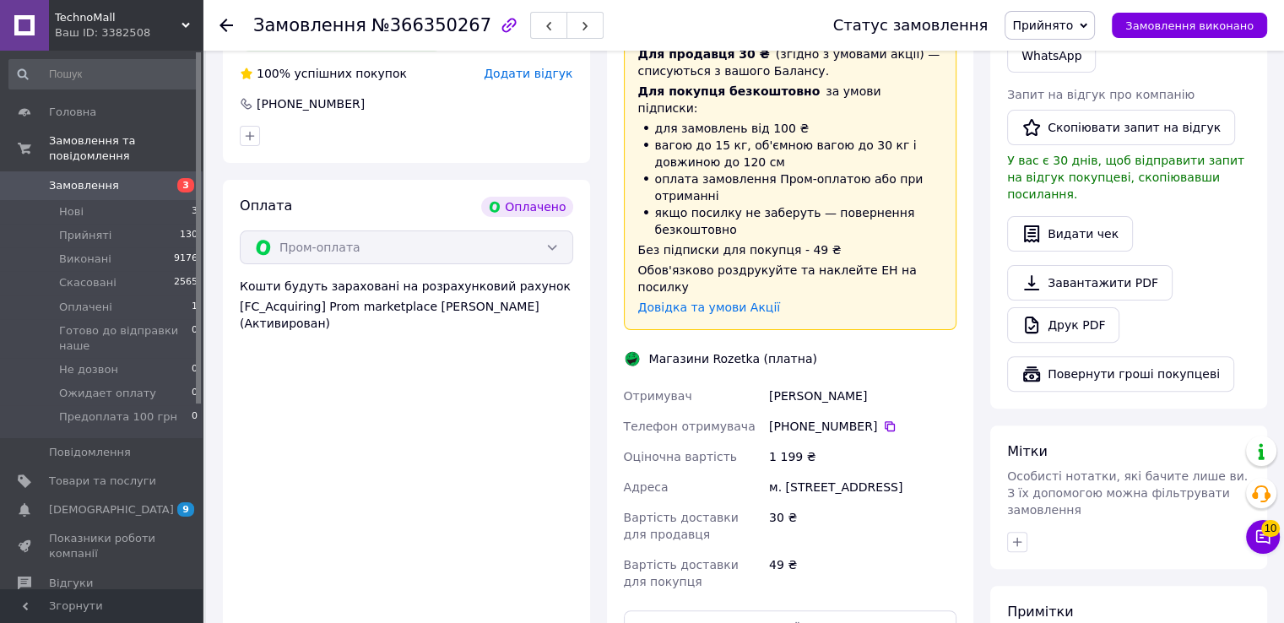
scroll to position [675, 0]
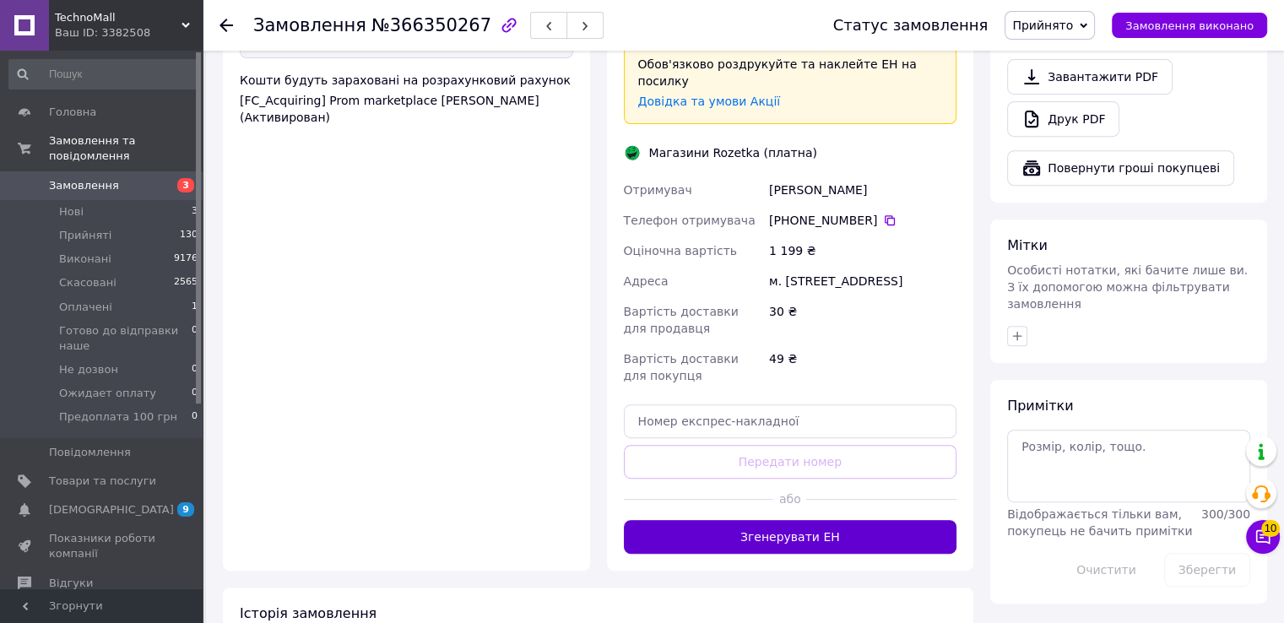
click at [807, 520] on button "Згенерувати ЕН" at bounding box center [790, 537] width 333 height 34
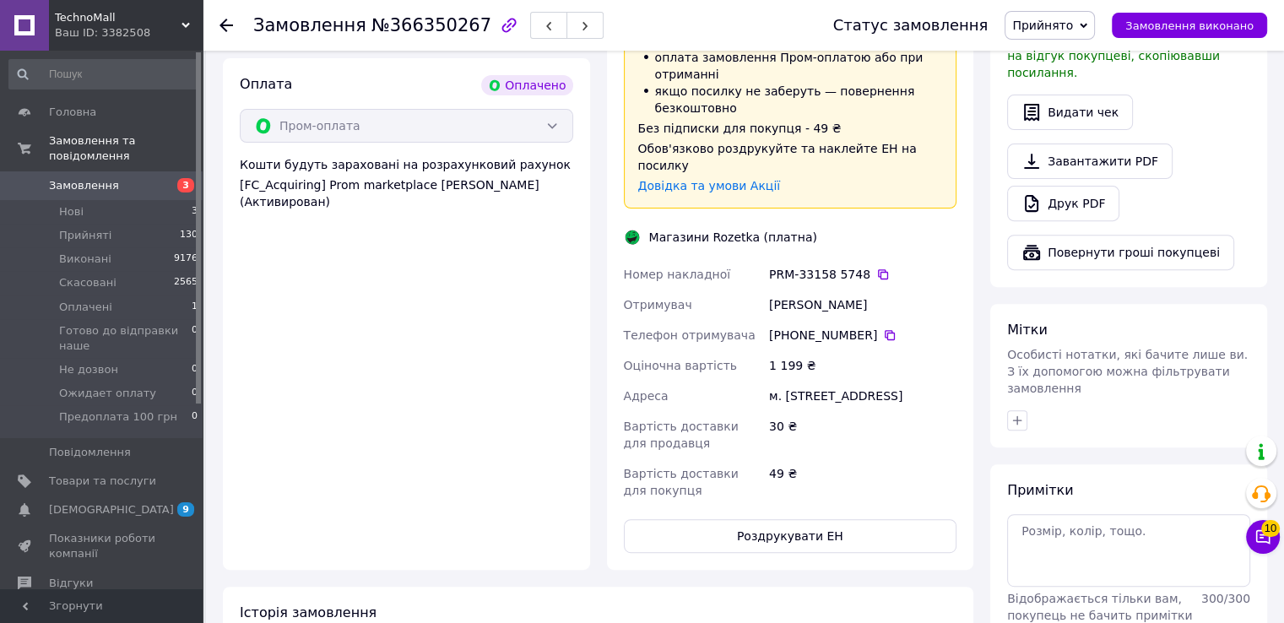
scroll to position [422, 0]
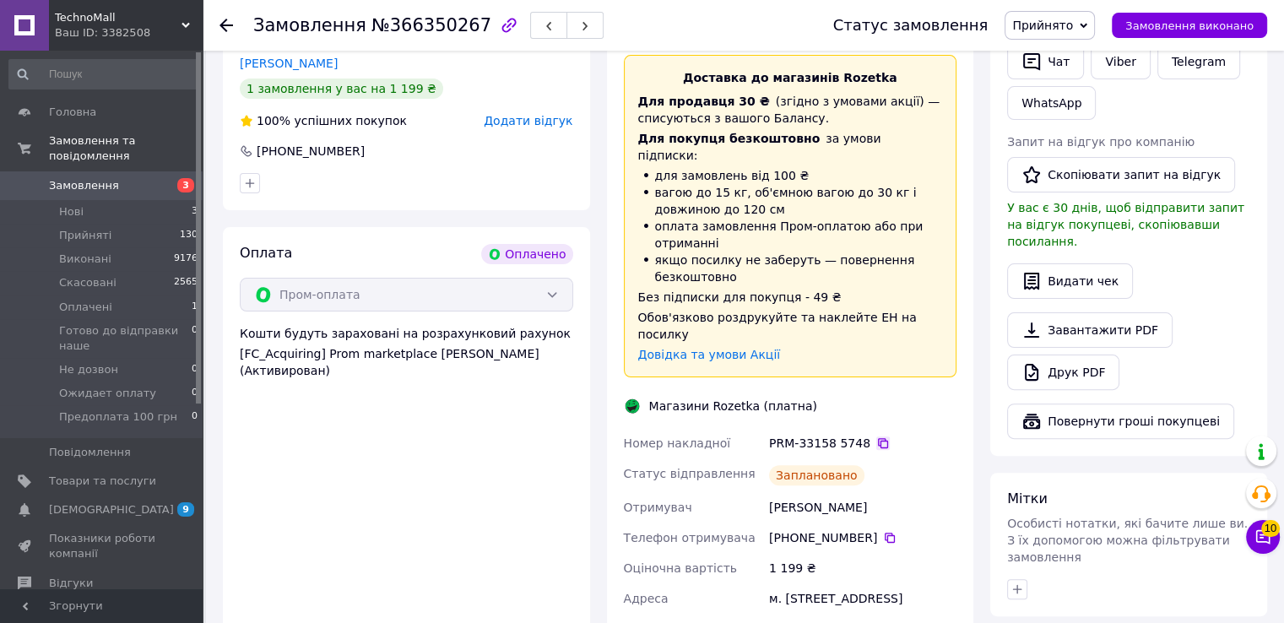
click at [876, 436] on icon at bounding box center [883, 443] width 14 height 14
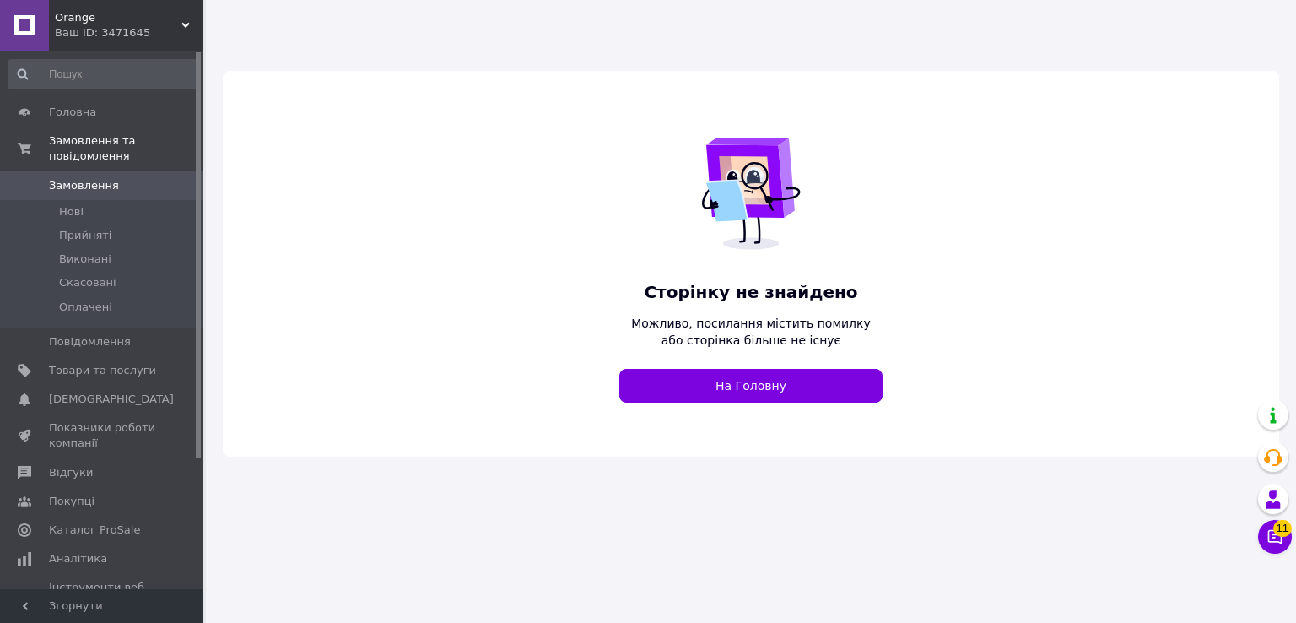
click at [96, 45] on div "Orange Ваш ID: 3471645" at bounding box center [126, 25] width 154 height 51
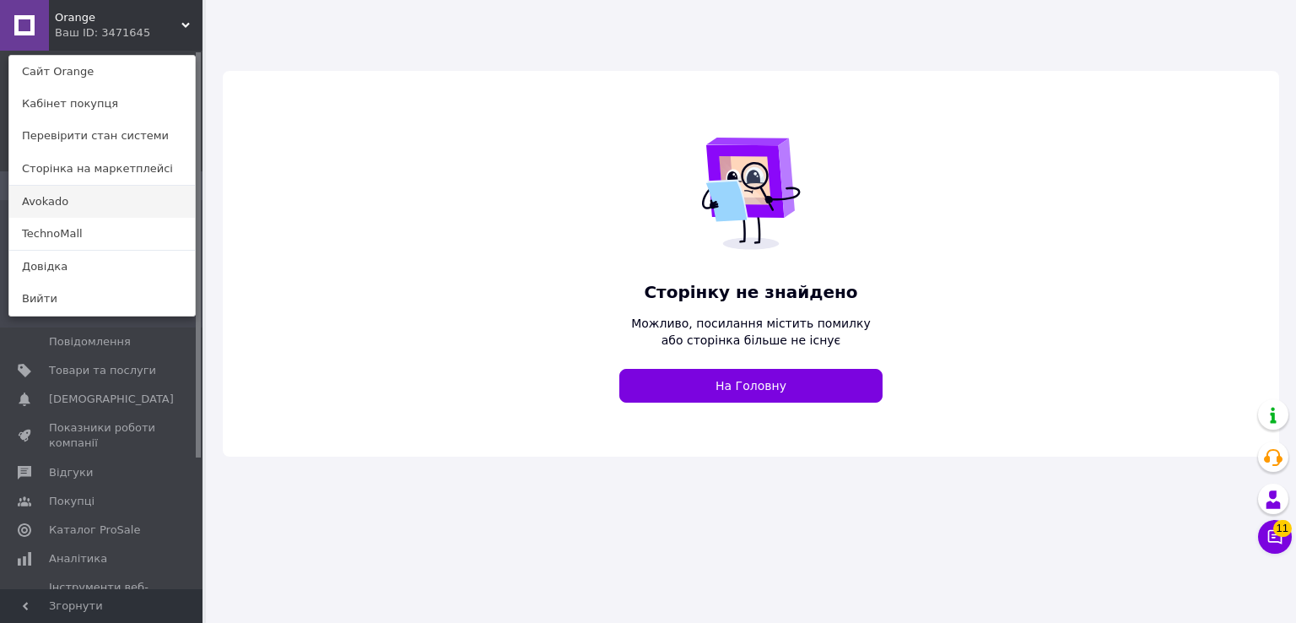
click at [17, 207] on link "Avokado" at bounding box center [102, 202] width 186 height 32
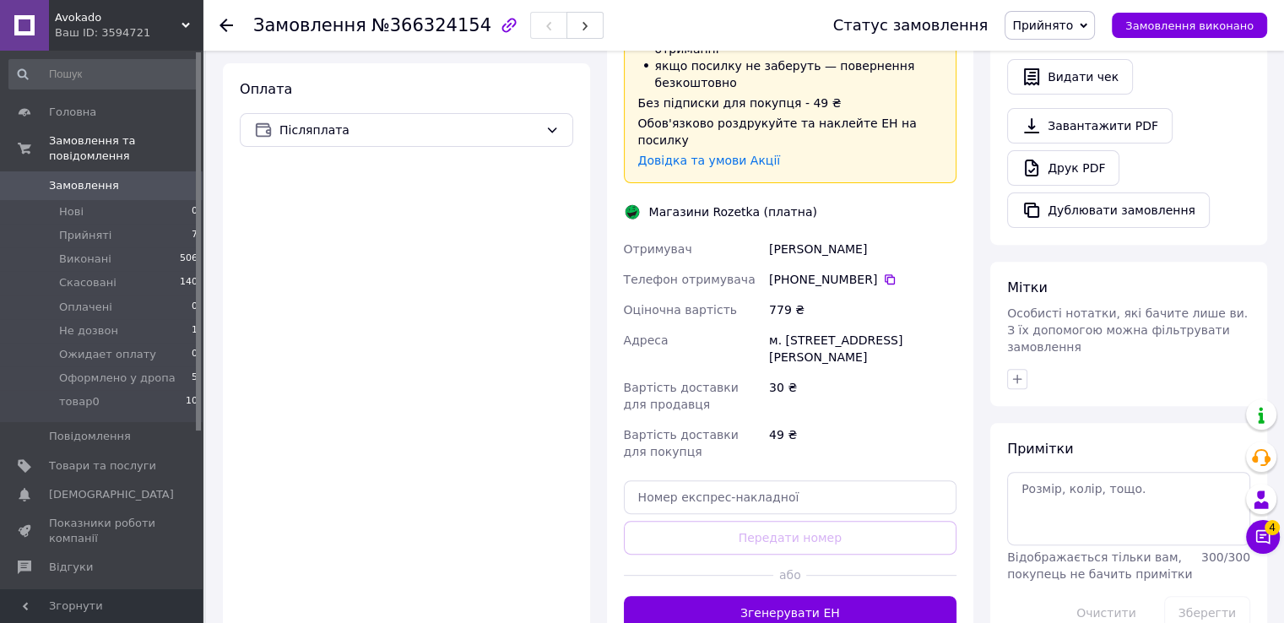
scroll to position [591, 0]
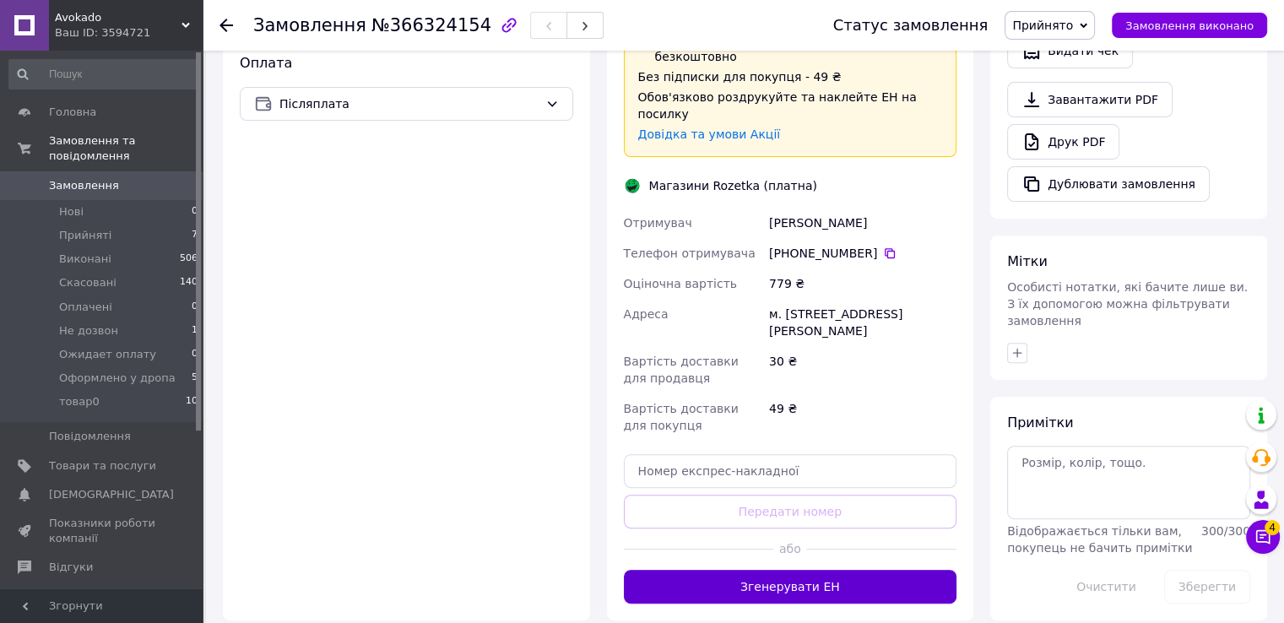
click at [782, 570] on button "Згенерувати ЕН" at bounding box center [790, 587] width 333 height 34
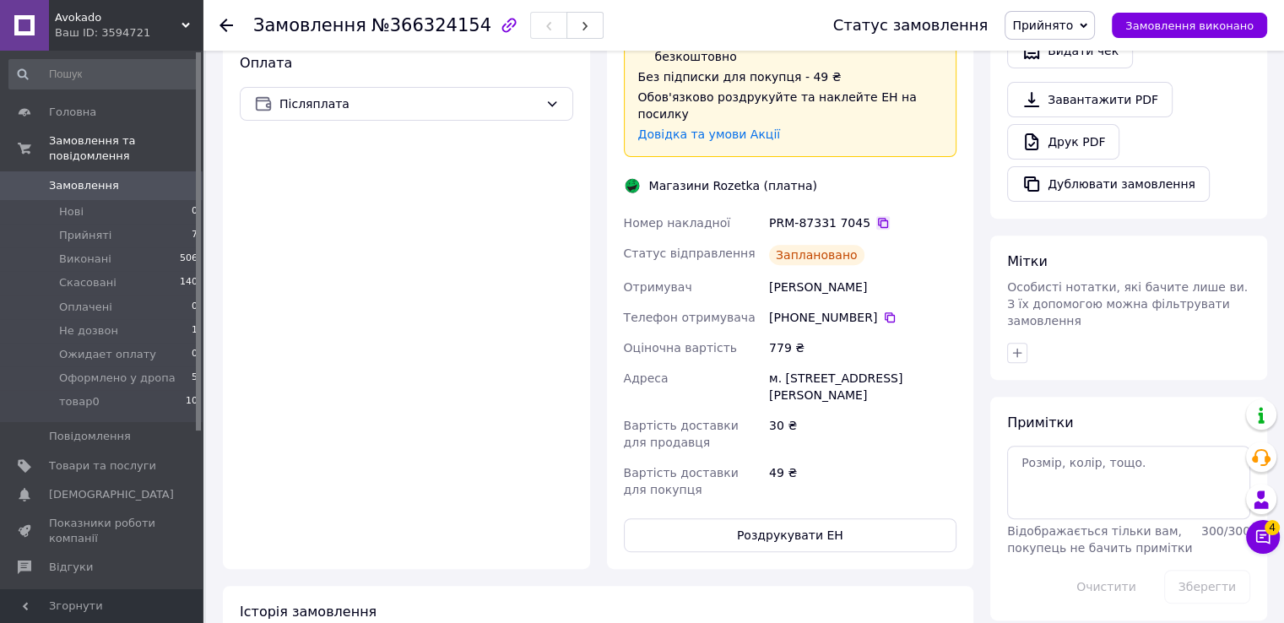
click at [878, 218] on icon at bounding box center [883, 223] width 10 height 10
